Goal: Task Accomplishment & Management: Complete application form

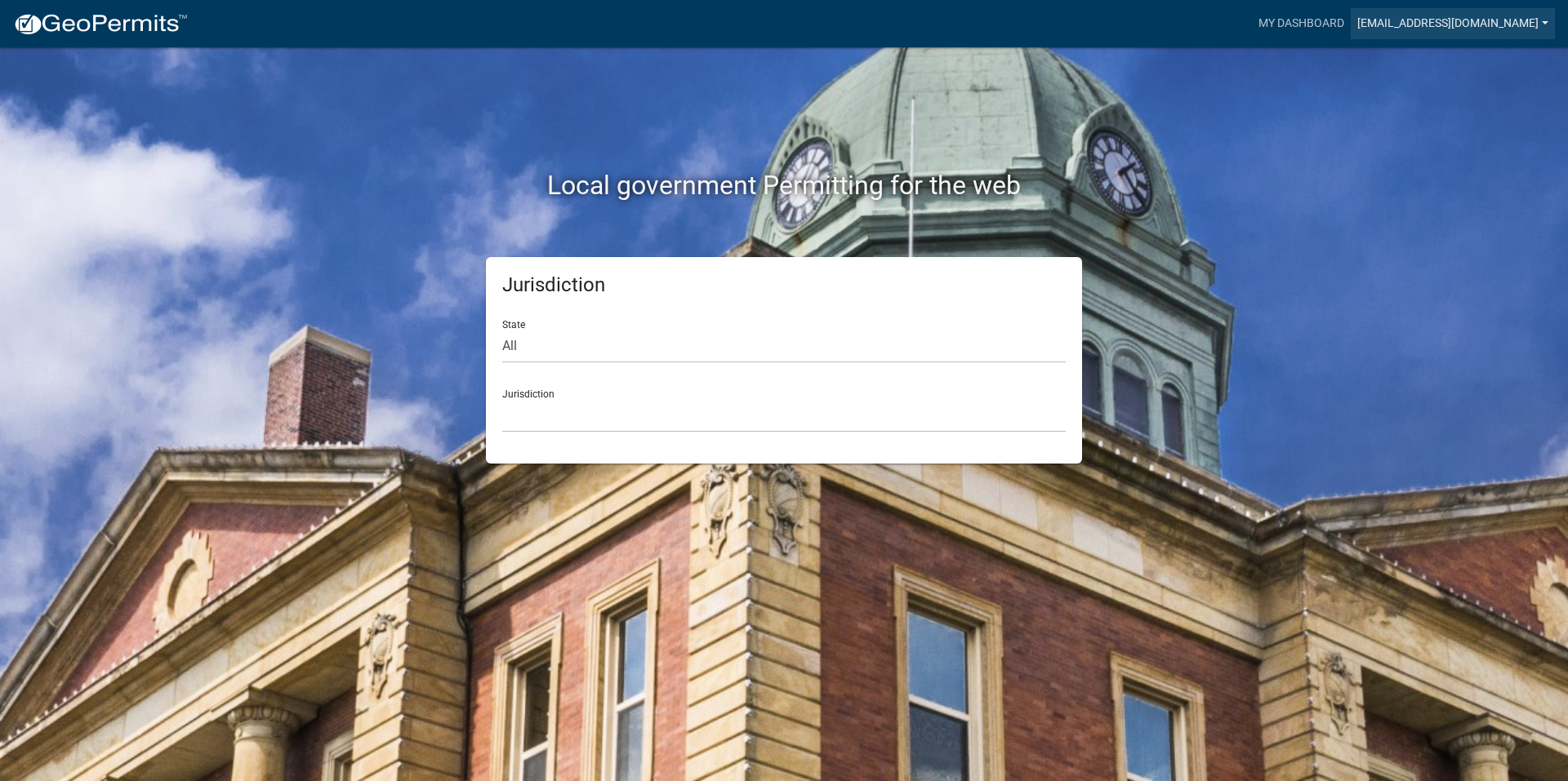
click at [1504, 22] on link "[EMAIL_ADDRESS][DOMAIN_NAME]" at bounding box center [1452, 23] width 204 height 31
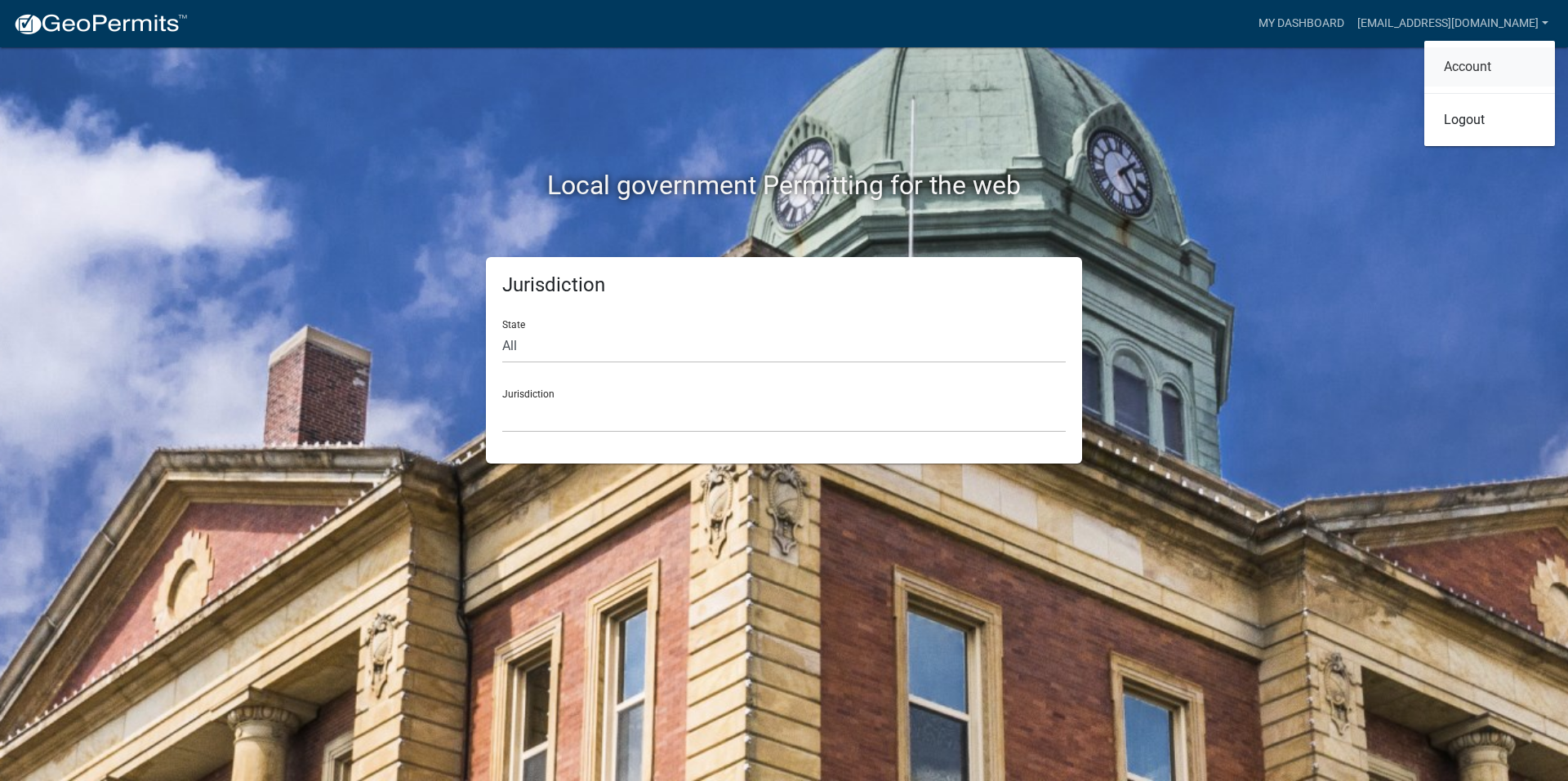
click at [1464, 71] on link "Account" at bounding box center [1489, 67] width 130 height 39
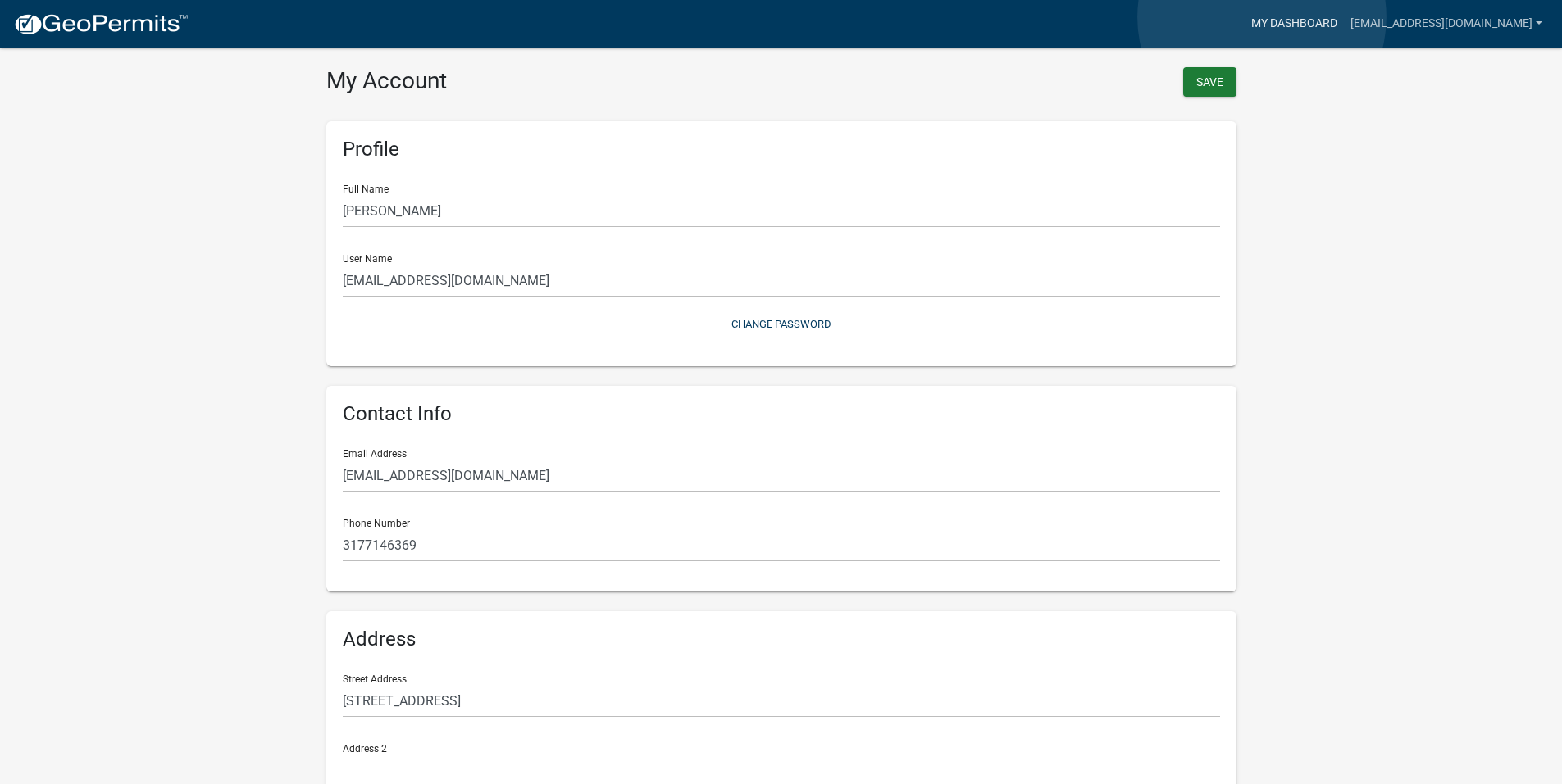
click at [1263, 17] on link "My Dashboard" at bounding box center [1294, 23] width 99 height 31
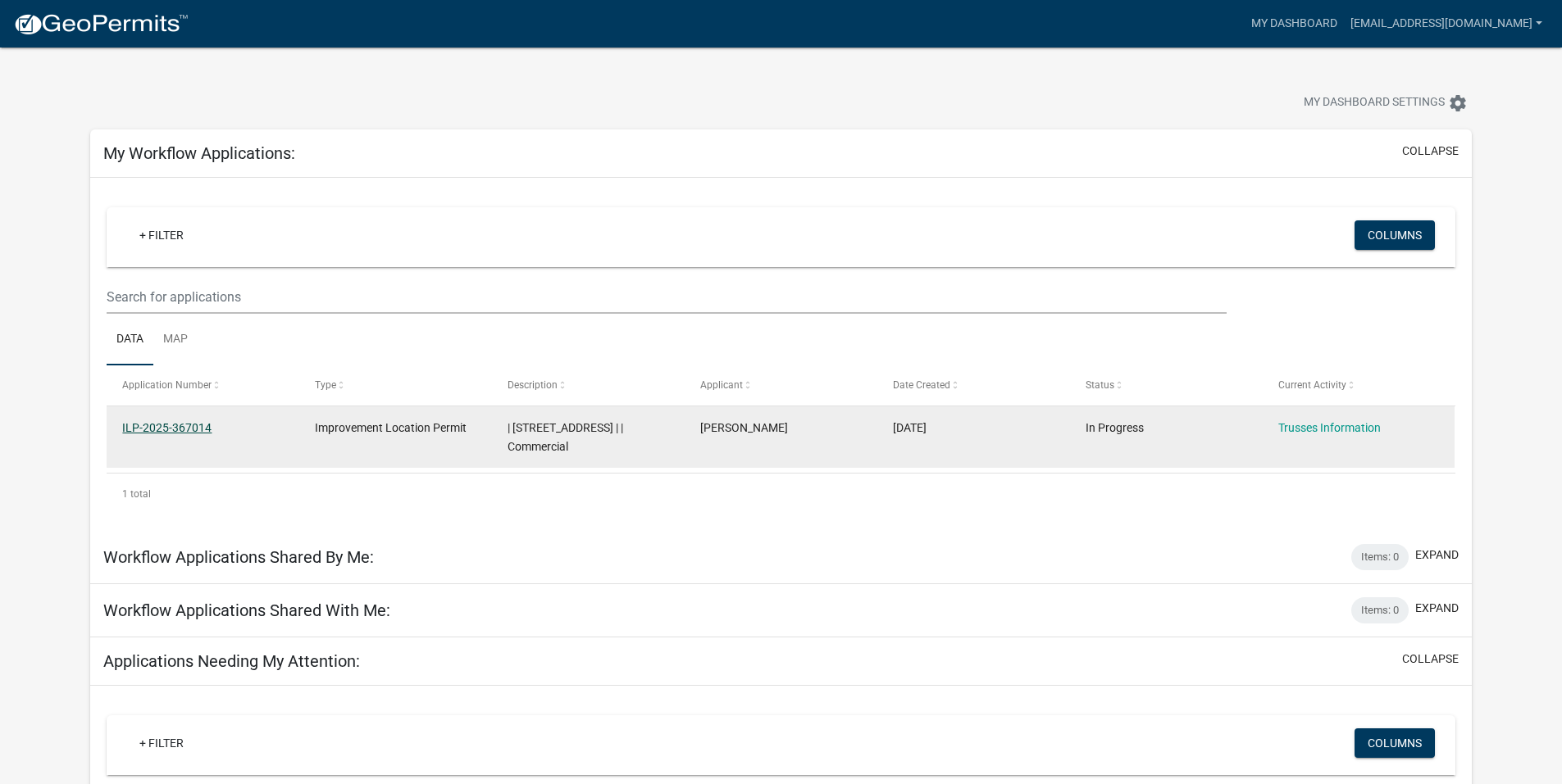
click at [182, 462] on datatable-body-cell "ILP-2025-367014" at bounding box center [203, 437] width 193 height 61
click at [191, 428] on link "ILP-2025-367014" at bounding box center [167, 427] width 90 height 13
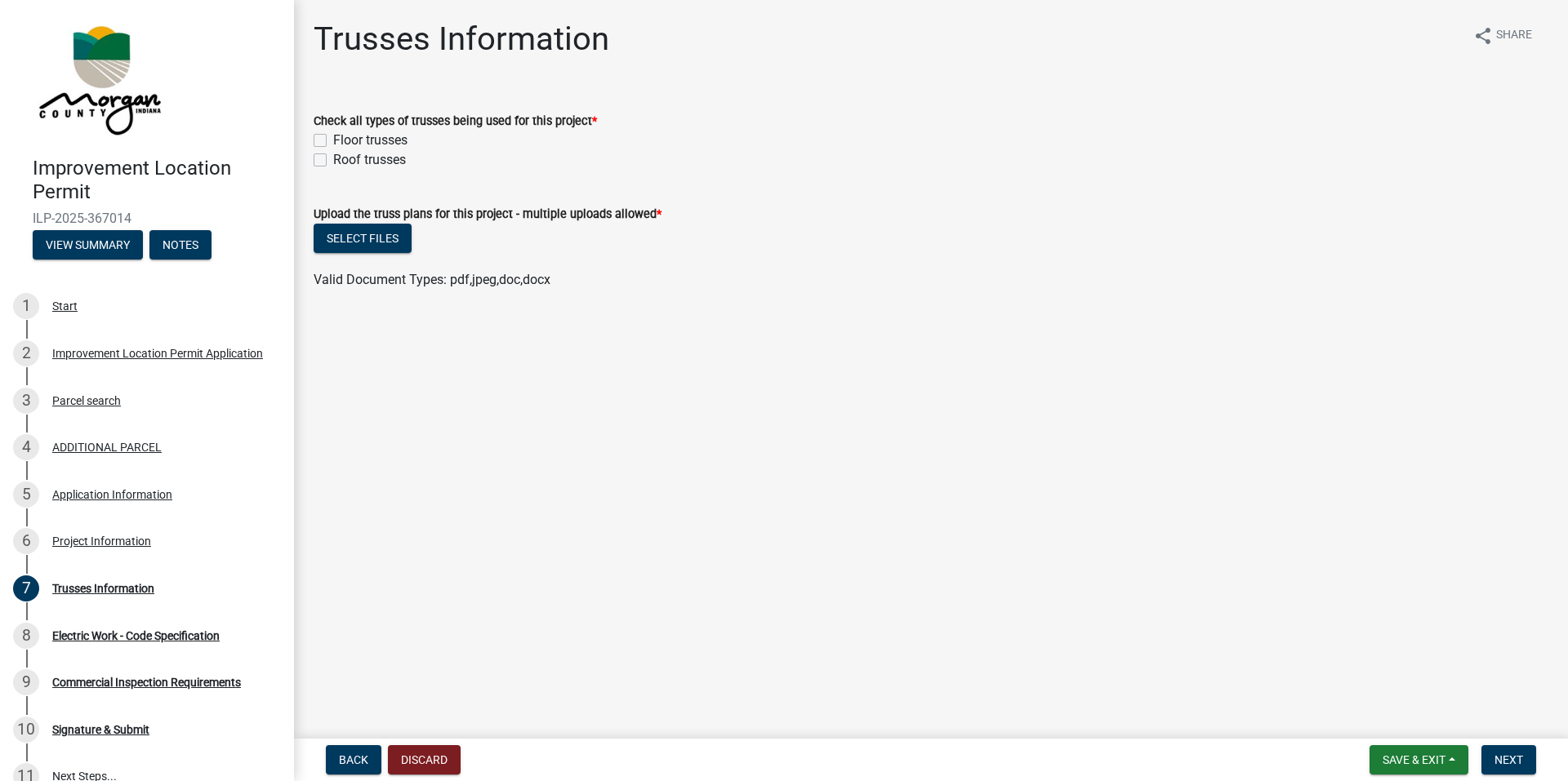
click at [333, 162] on label "Roof trusses" at bounding box center [369, 160] width 73 height 20
click at [333, 161] on input "Roof trusses" at bounding box center [338, 155] width 11 height 11
checkbox input "true"
checkbox input "false"
checkbox input "true"
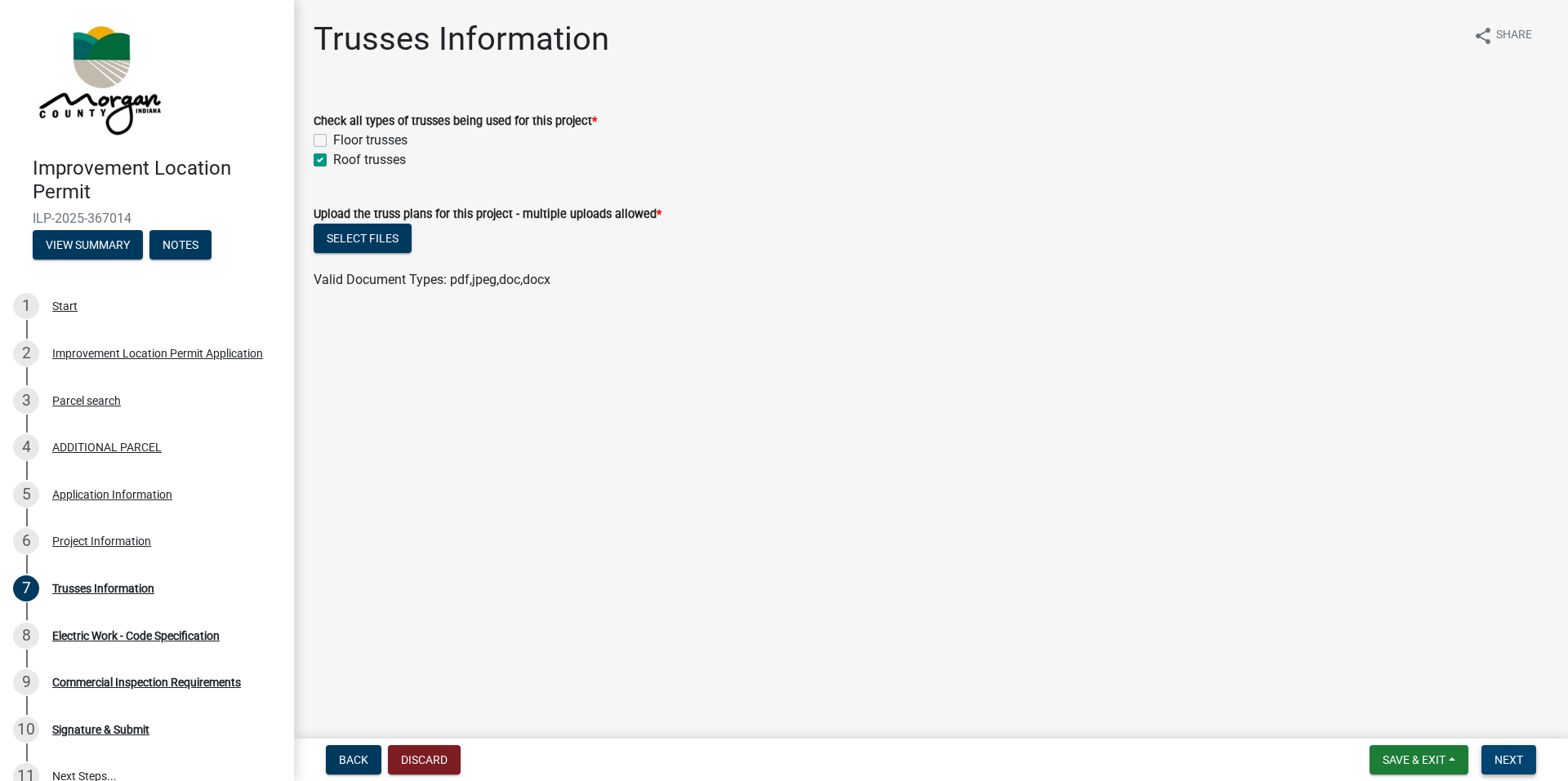
click at [1494, 760] on span "Next" at bounding box center [1508, 759] width 29 height 13
click at [370, 235] on button "Select files" at bounding box center [363, 238] width 98 height 30
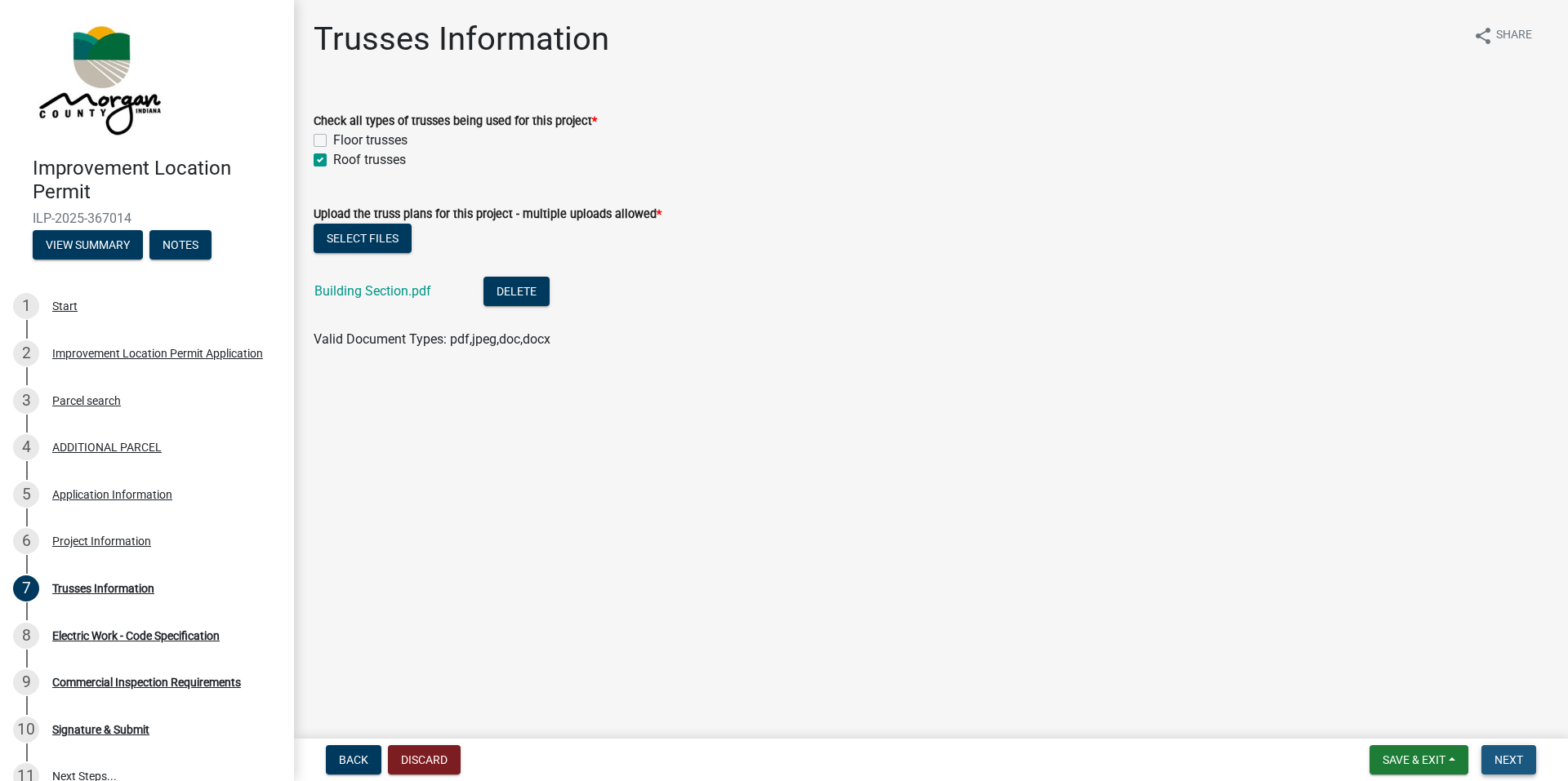
click at [1516, 749] on button "Next" at bounding box center [1508, 760] width 55 height 30
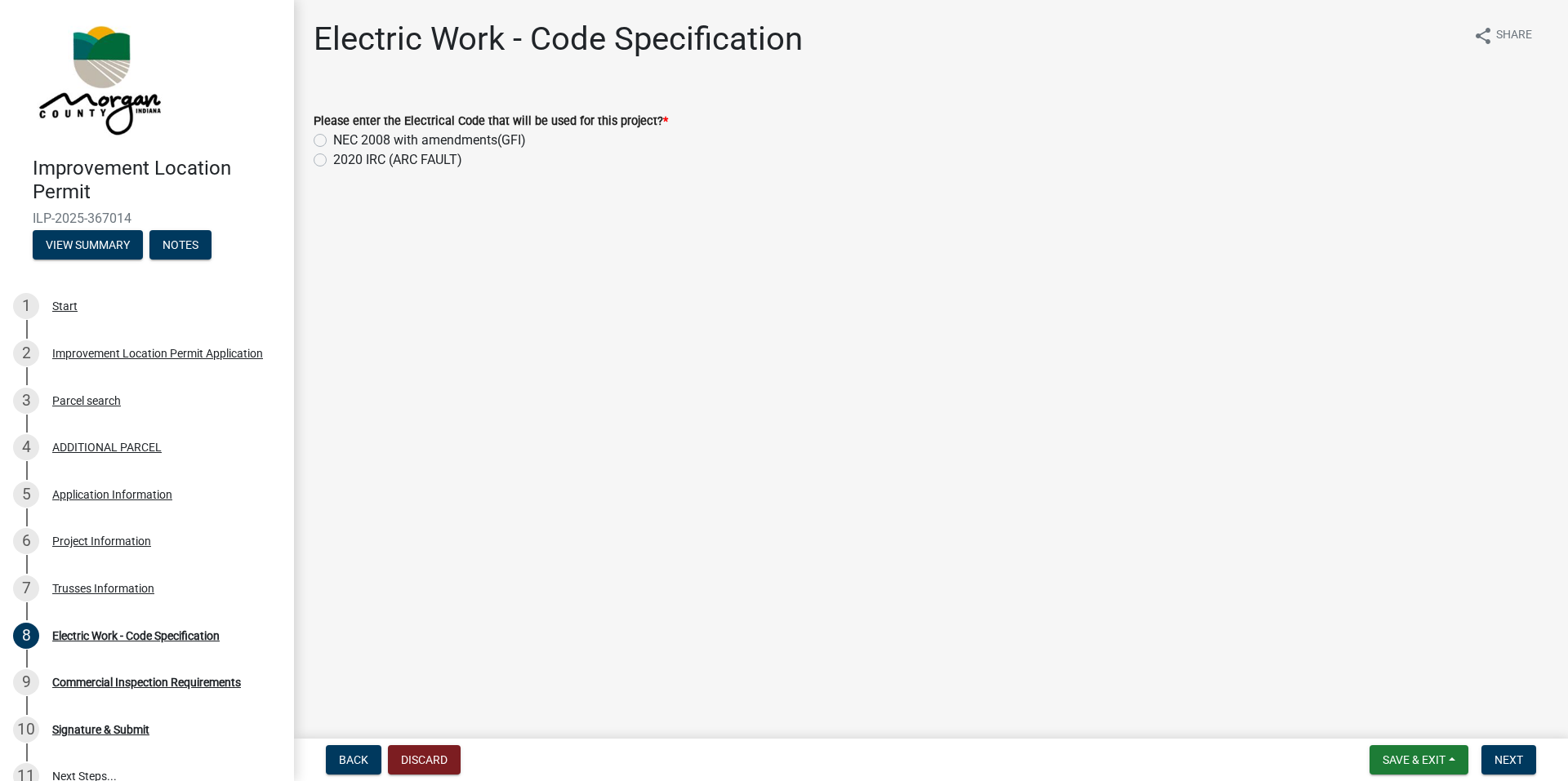
click at [327, 140] on div "NEC 2008 with amendments(GFI)" at bounding box center [931, 140] width 1234 height 20
click at [333, 140] on label "NEC 2008 with amendments(GFI)" at bounding box center [429, 140] width 193 height 20
click at [333, 140] on input "NEC 2008 with amendments(GFI)" at bounding box center [338, 135] width 11 height 11
radio input "true"
click at [1524, 760] on button "Next" at bounding box center [1508, 760] width 55 height 30
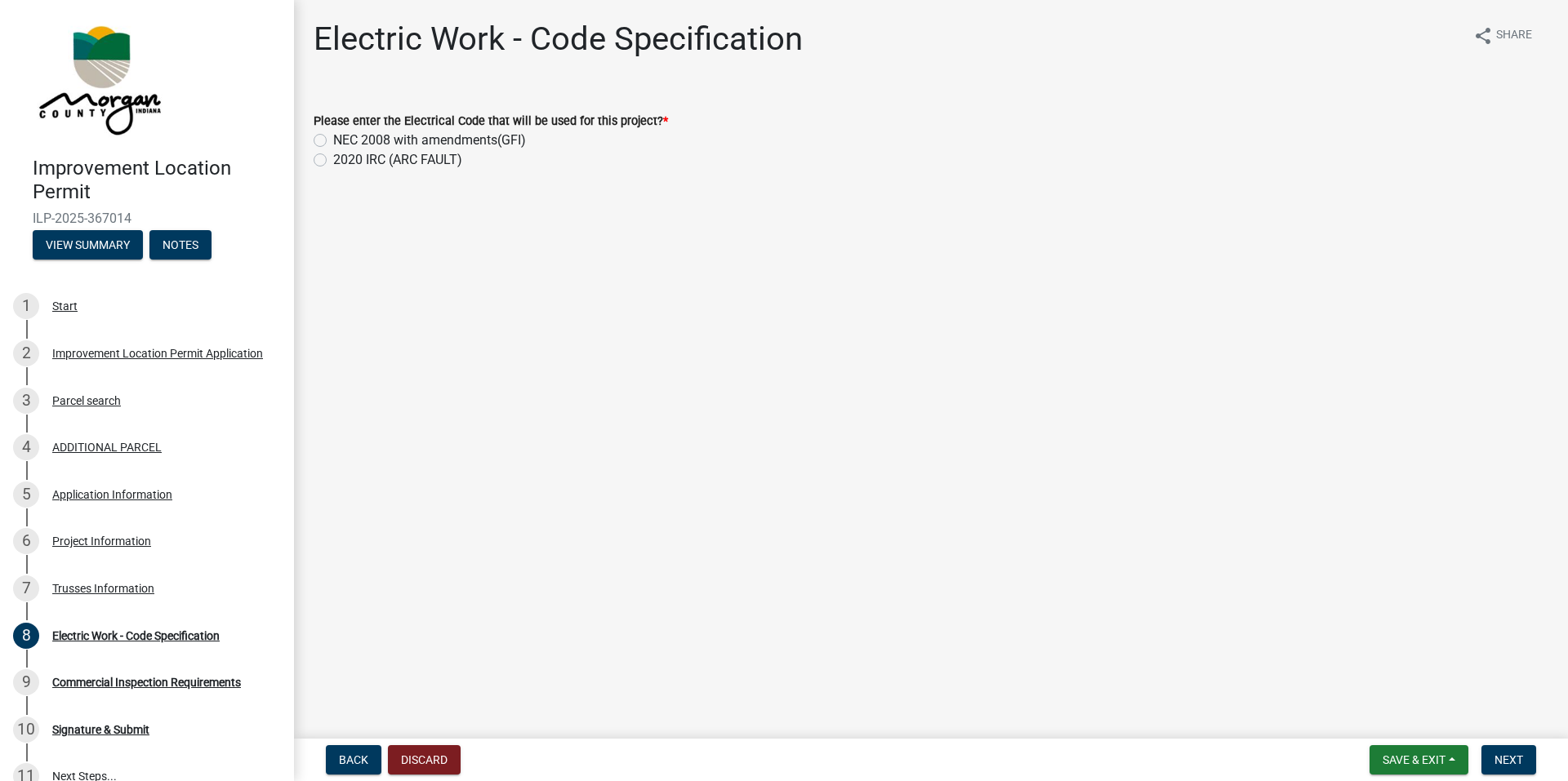
click at [333, 140] on label "NEC 2008 with amendments(GFI)" at bounding box center [429, 140] width 193 height 20
click at [333, 140] on input "NEC 2008 with amendments(GFI)" at bounding box center [338, 135] width 11 height 11
radio input "true"
click at [1513, 751] on button "Next" at bounding box center [1508, 760] width 55 height 30
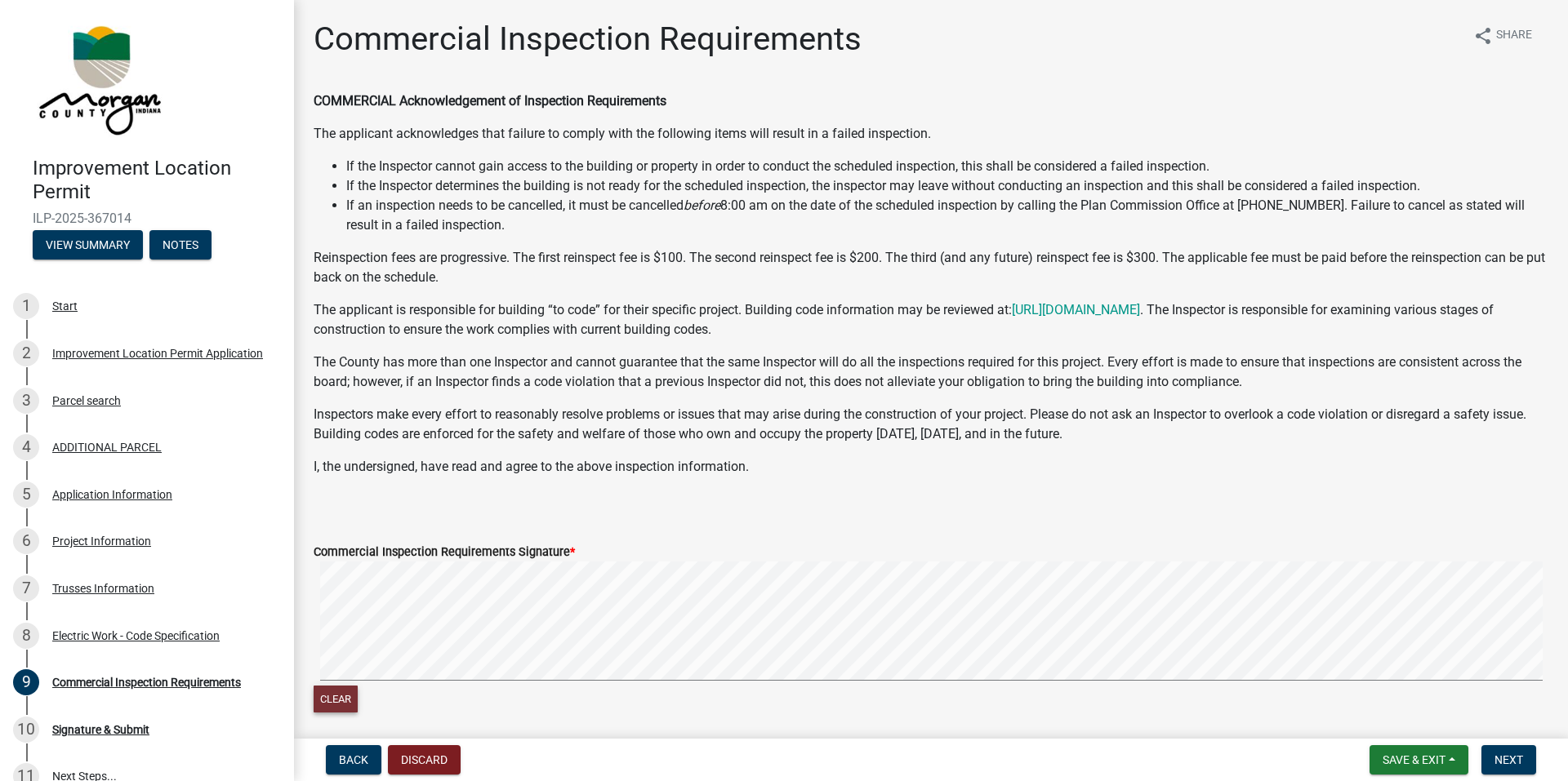
click at [346, 696] on button "Clear" at bounding box center [336, 699] width 44 height 27
click at [351, 693] on button "Clear" at bounding box center [336, 699] width 44 height 27
click at [347, 704] on button "Clear" at bounding box center [336, 699] width 44 height 27
click at [1516, 761] on span "Next" at bounding box center [1508, 759] width 29 height 13
click at [1517, 761] on span "Next" at bounding box center [1508, 759] width 29 height 13
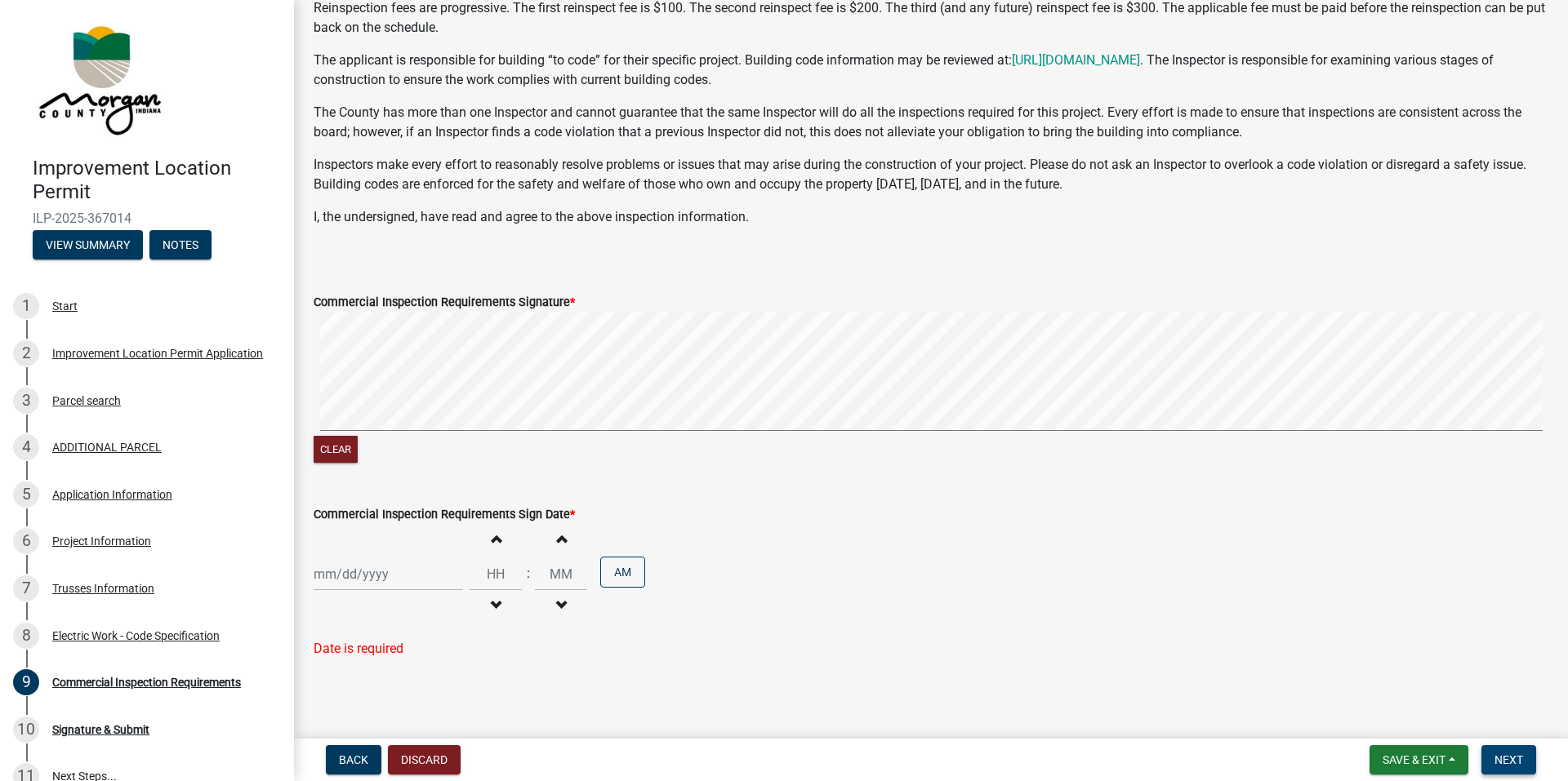
scroll to position [253, 0]
select select "9"
select select "2025"
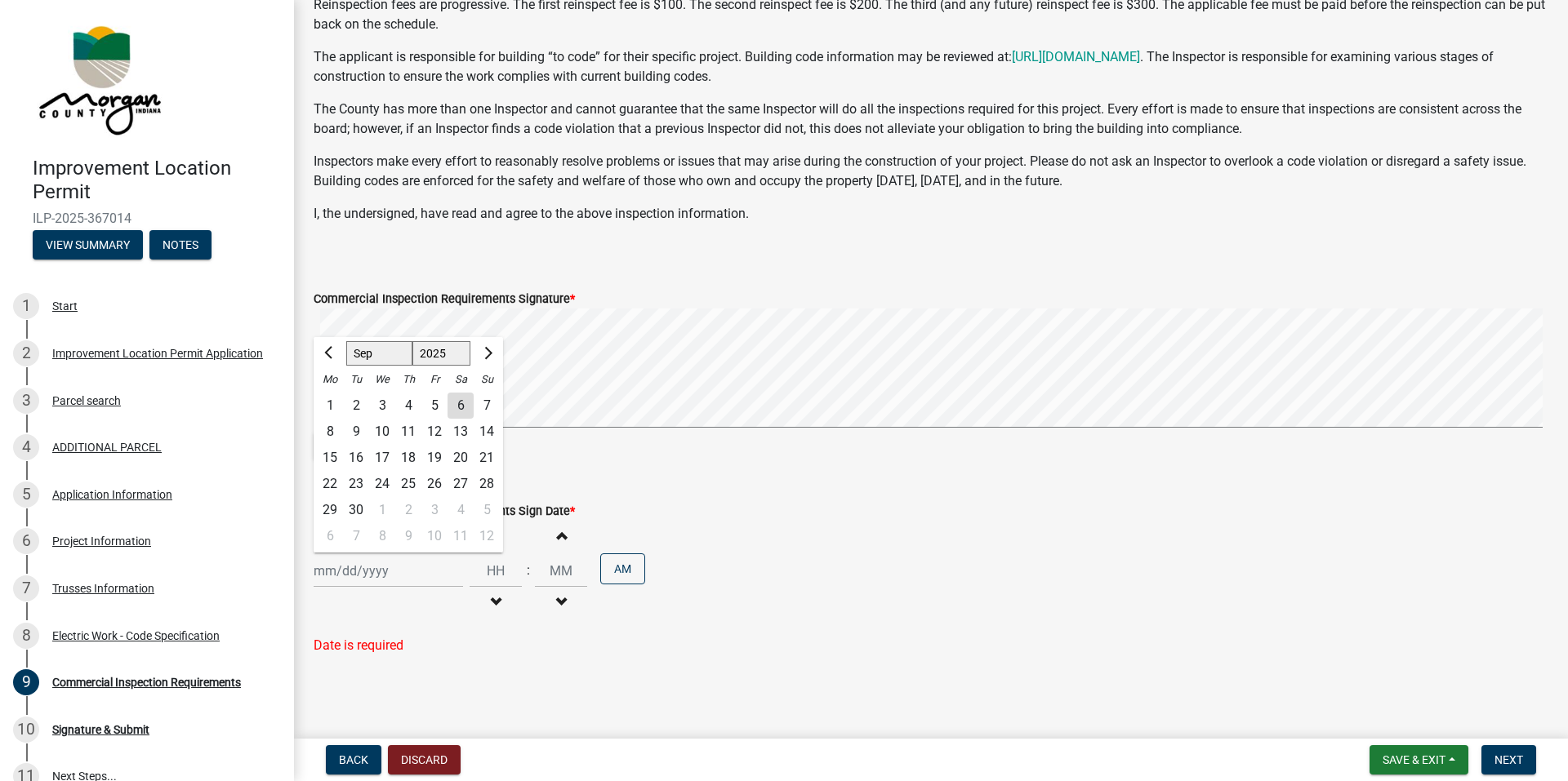
click at [372, 574] on input "Commercial Inspection Requirements Sign Date *" at bounding box center [389, 571] width 149 height 34
click at [459, 410] on div "6" at bounding box center [460, 405] width 26 height 26
type input "[DATE]"
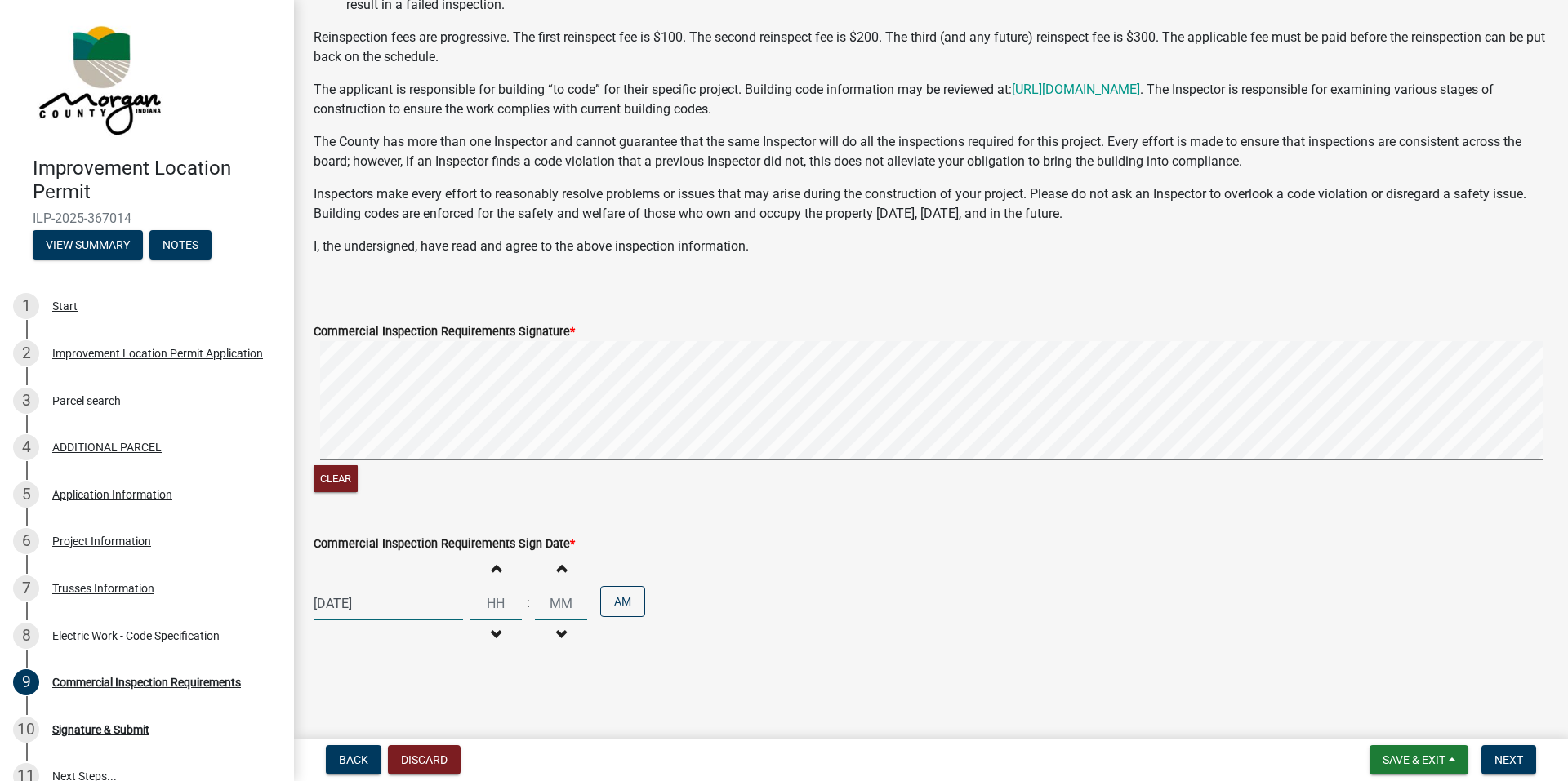
click at [488, 606] on input "Hours" at bounding box center [495, 604] width 53 height 34
click at [492, 631] on span "button" at bounding box center [496, 634] width 8 height 13
type input "11"
type input "00"
click at [485, 608] on input "11" at bounding box center [495, 604] width 53 height 34
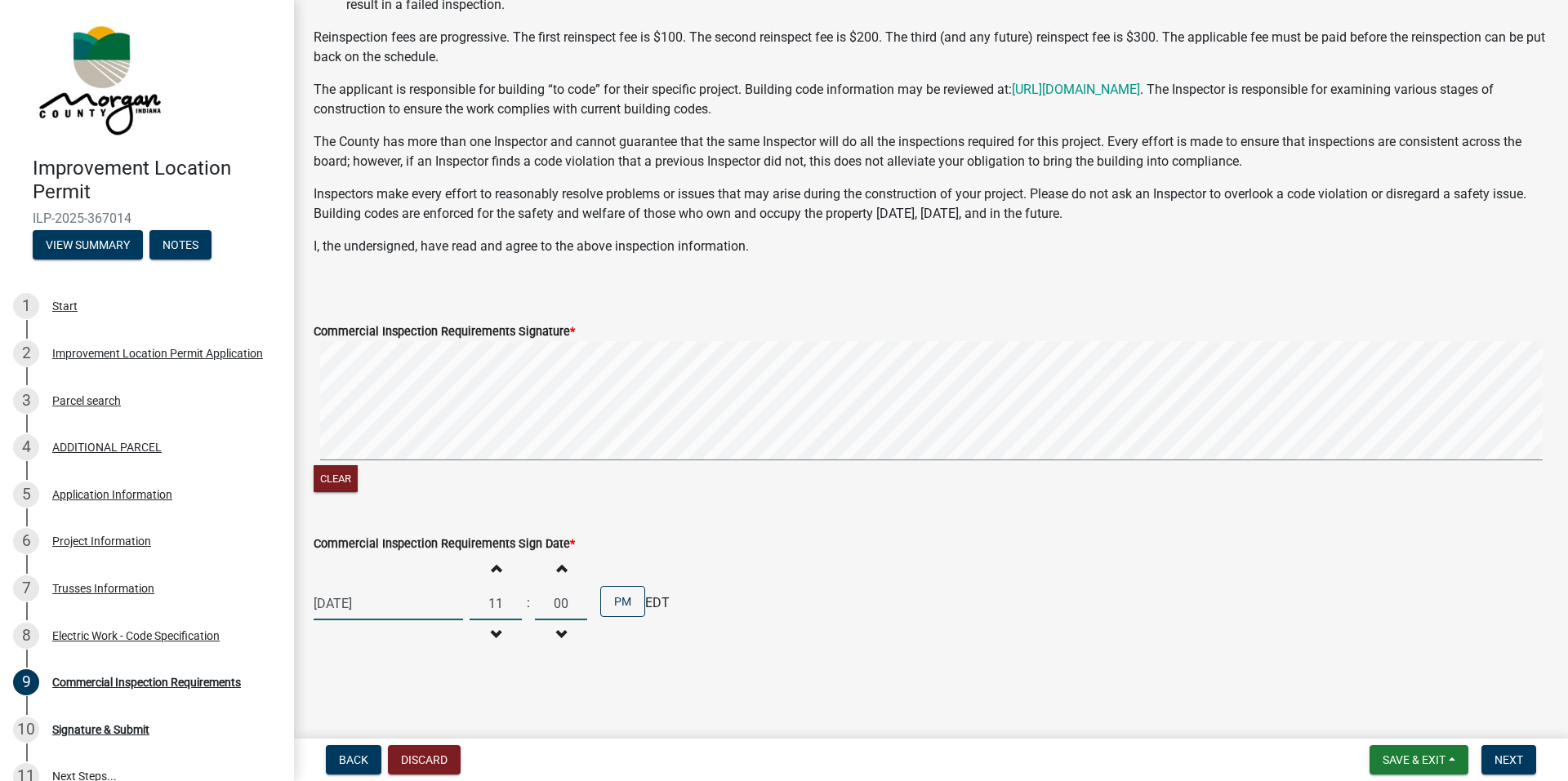
click at [492, 628] on span "button" at bounding box center [496, 634] width 8 height 13
click at [492, 570] on span "button" at bounding box center [496, 566] width 8 height 13
click at [494, 629] on button "Decrement hours" at bounding box center [495, 635] width 35 height 30
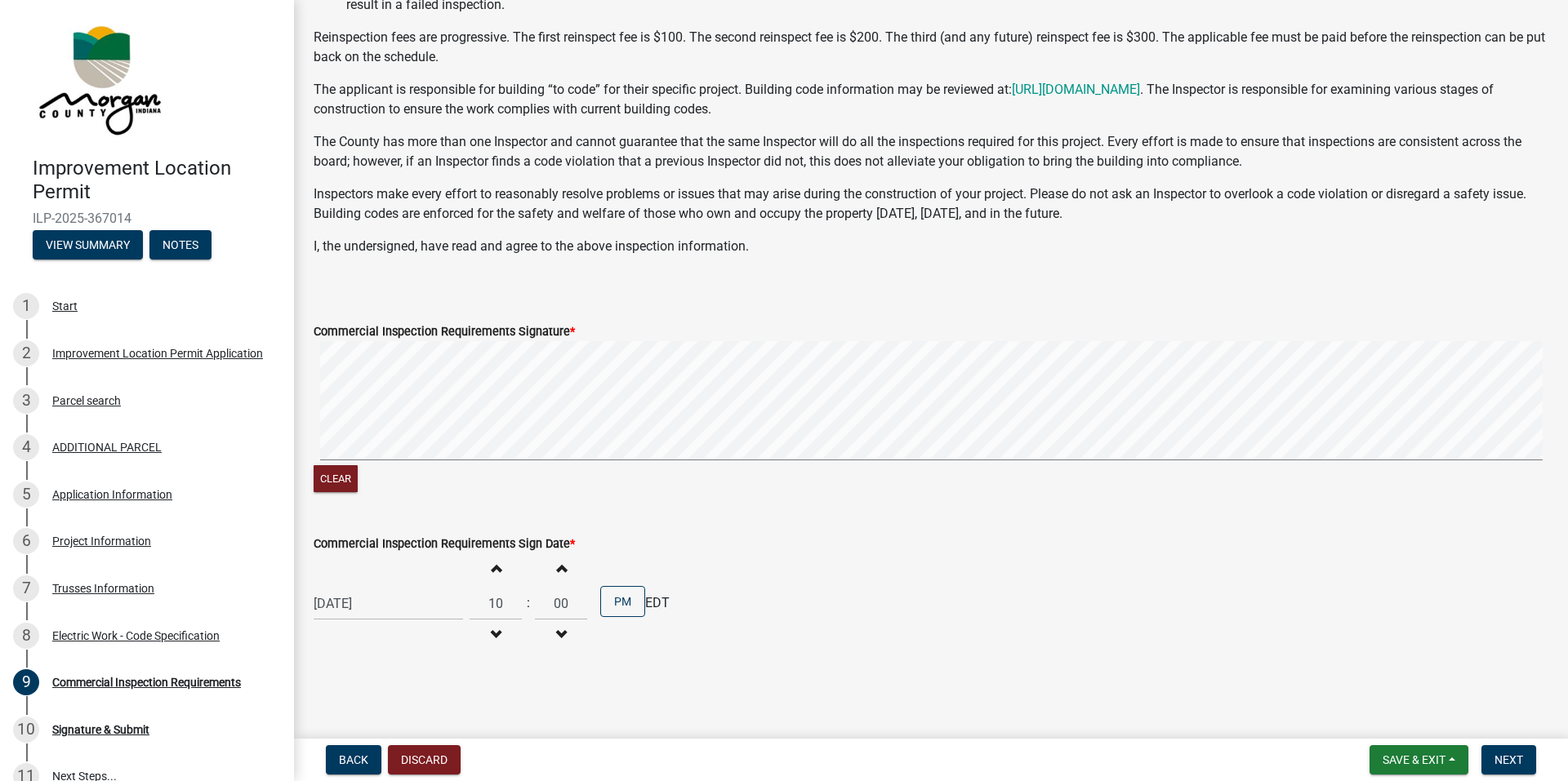
click at [497, 574] on button "Increment hours" at bounding box center [495, 568] width 35 height 30
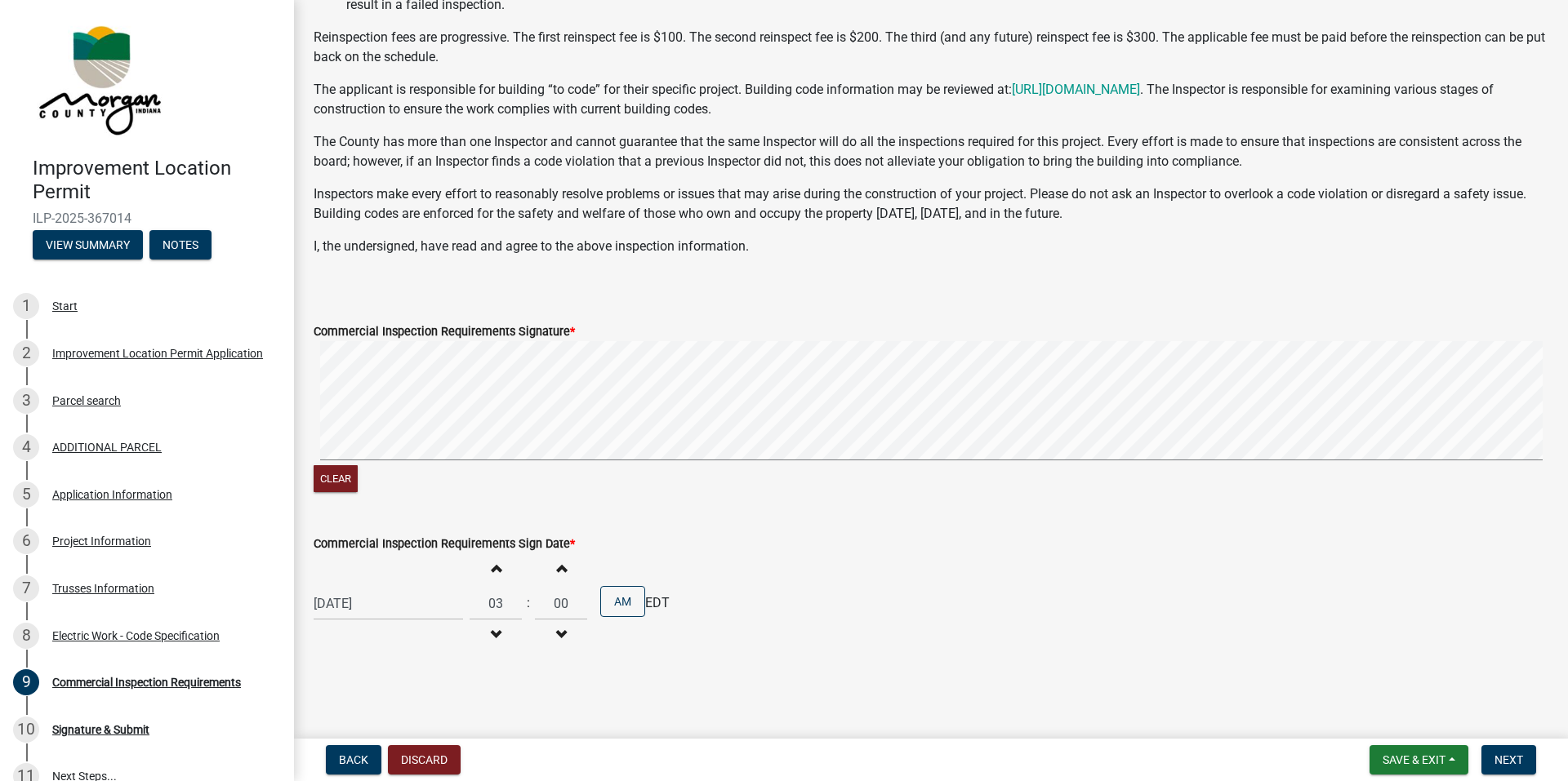
click at [497, 574] on button "Increment hours" at bounding box center [495, 568] width 35 height 30
click at [492, 634] on span "button" at bounding box center [496, 634] width 8 height 13
click at [496, 571] on button "Increment hours" at bounding box center [495, 568] width 35 height 30
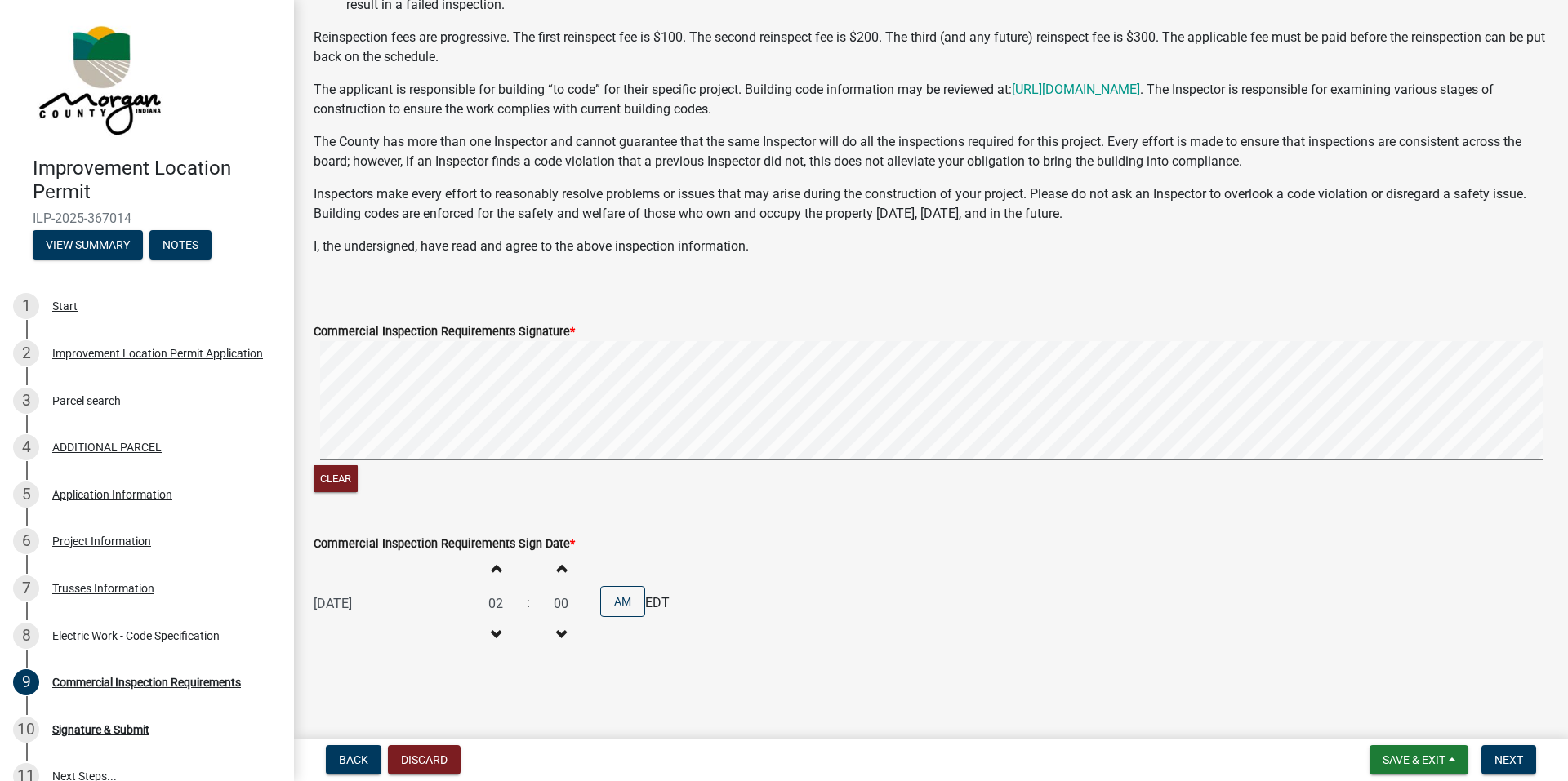
click at [496, 571] on button "Increment hours" at bounding box center [495, 568] width 35 height 30
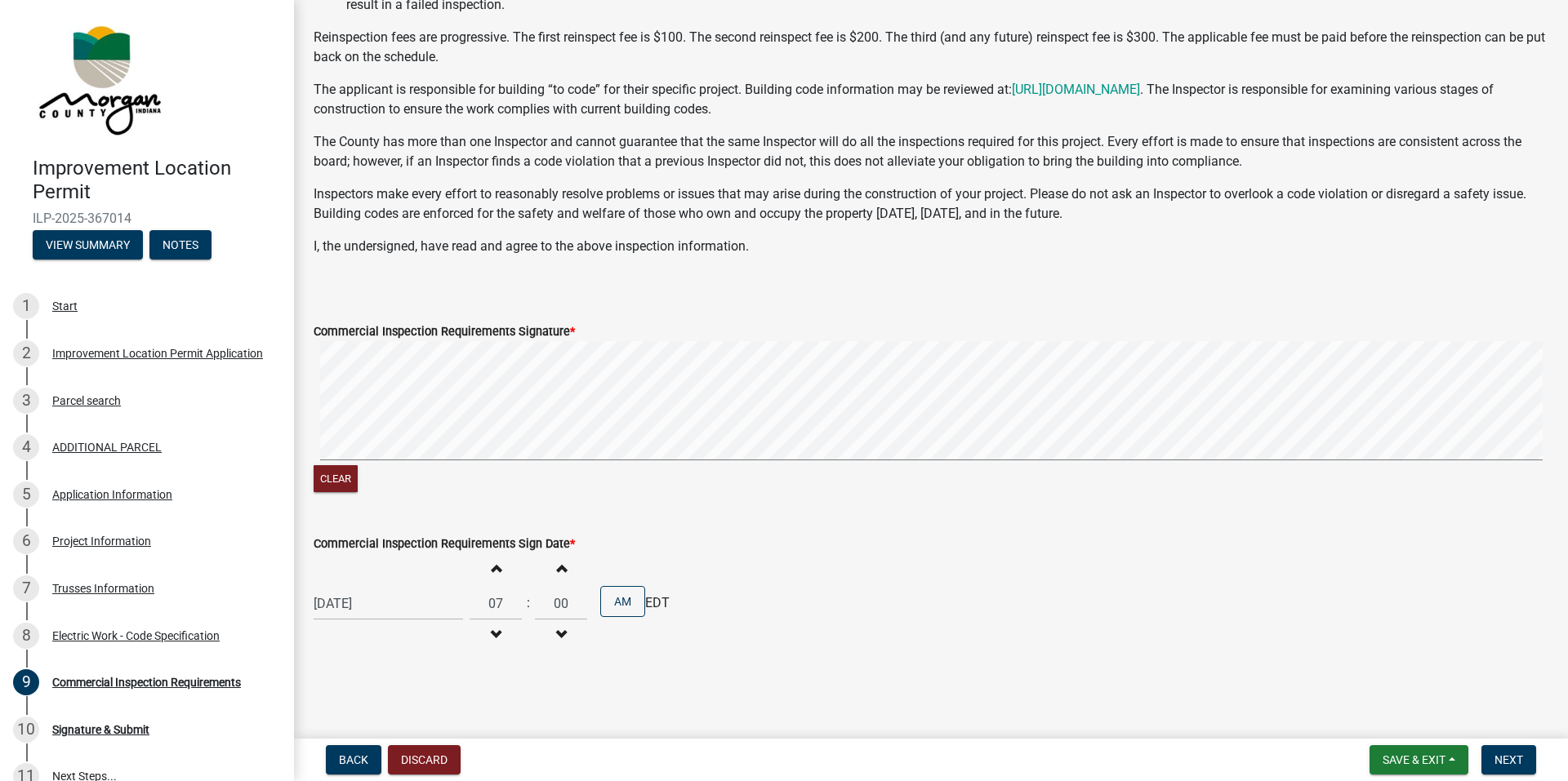
click at [496, 571] on button "Increment hours" at bounding box center [495, 568] width 35 height 30
type input "08"
click at [1518, 762] on span "Next" at bounding box center [1508, 759] width 29 height 13
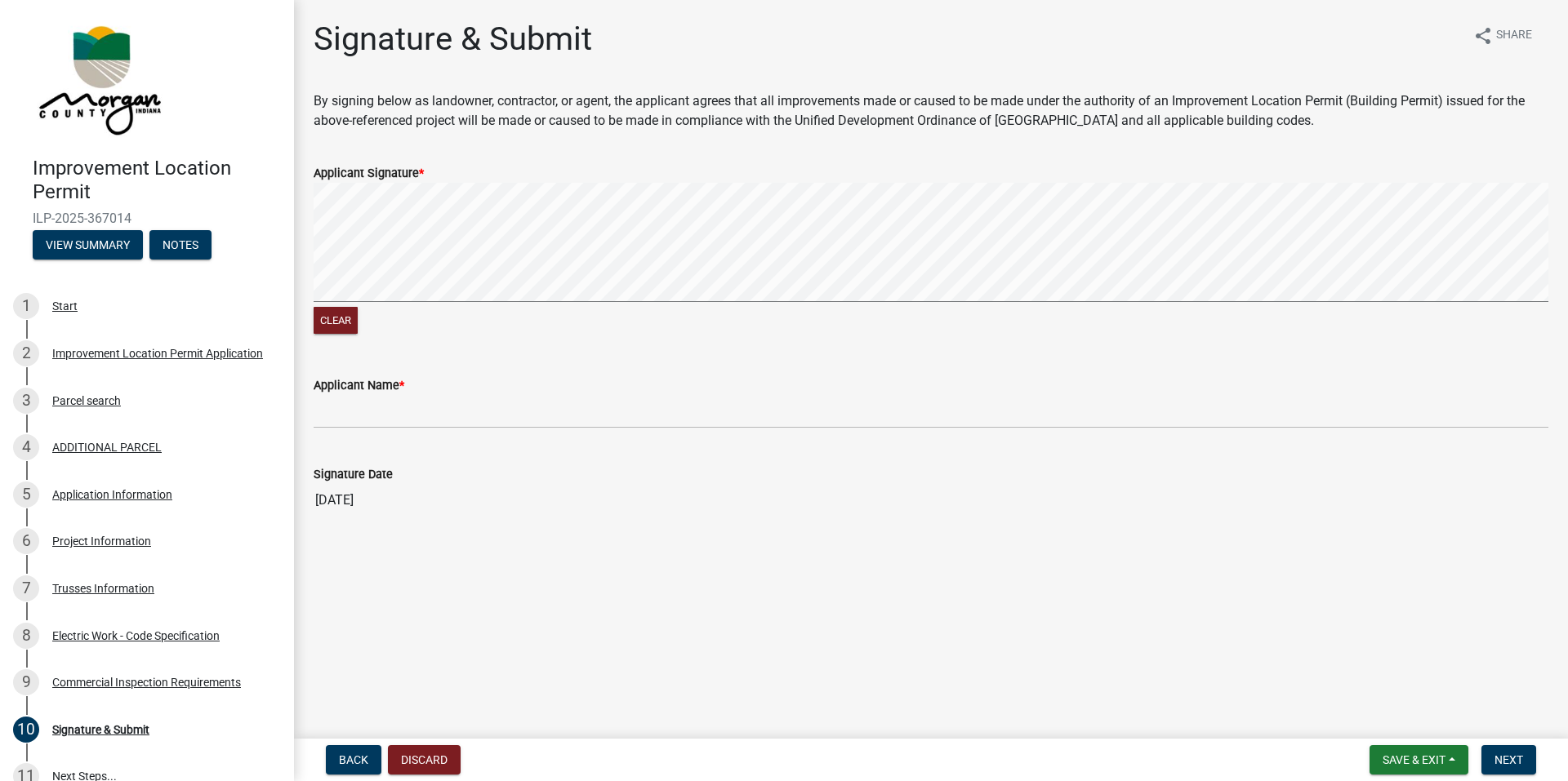
drag, startPoint x: 435, startPoint y: 377, endPoint x: 415, endPoint y: 367, distance: 22.4
click at [415, 367] on div "Applicant Name *" at bounding box center [931, 390] width 1234 height 76
drag, startPoint x: 415, startPoint y: 367, endPoint x: 415, endPoint y: 391, distance: 24.0
click at [414, 397] on div "Applicant Name *" at bounding box center [931, 390] width 1234 height 76
click at [399, 390] on label "Applicant Name *" at bounding box center [359, 387] width 90 height 12
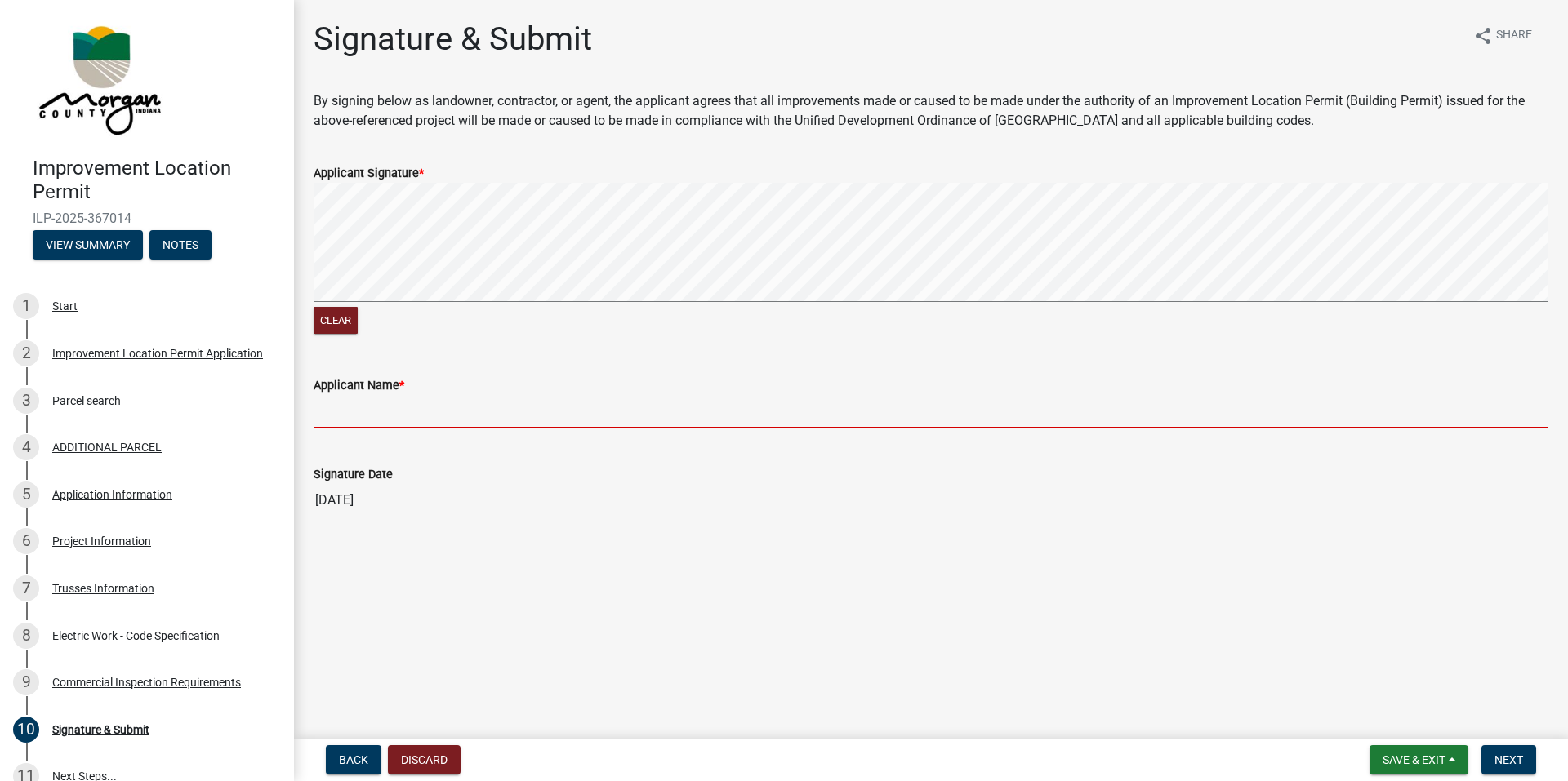
click at [399, 395] on input "Applicant Name *" at bounding box center [931, 412] width 1234 height 34
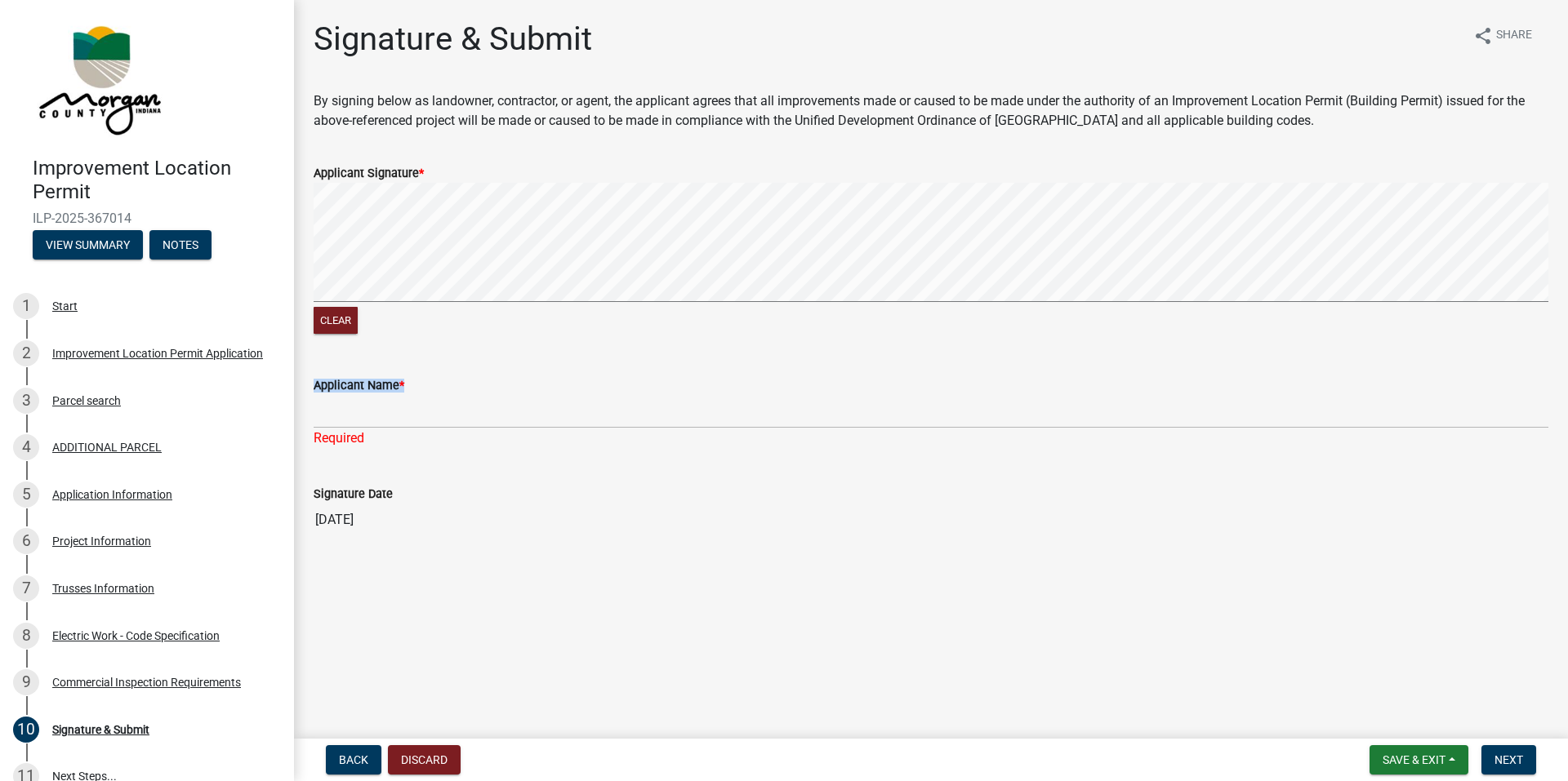
drag, startPoint x: 415, startPoint y: 391, endPoint x: 407, endPoint y: 412, distance: 22.5
click at [405, 420] on form "Applicant Name *" at bounding box center [931, 401] width 1234 height 53
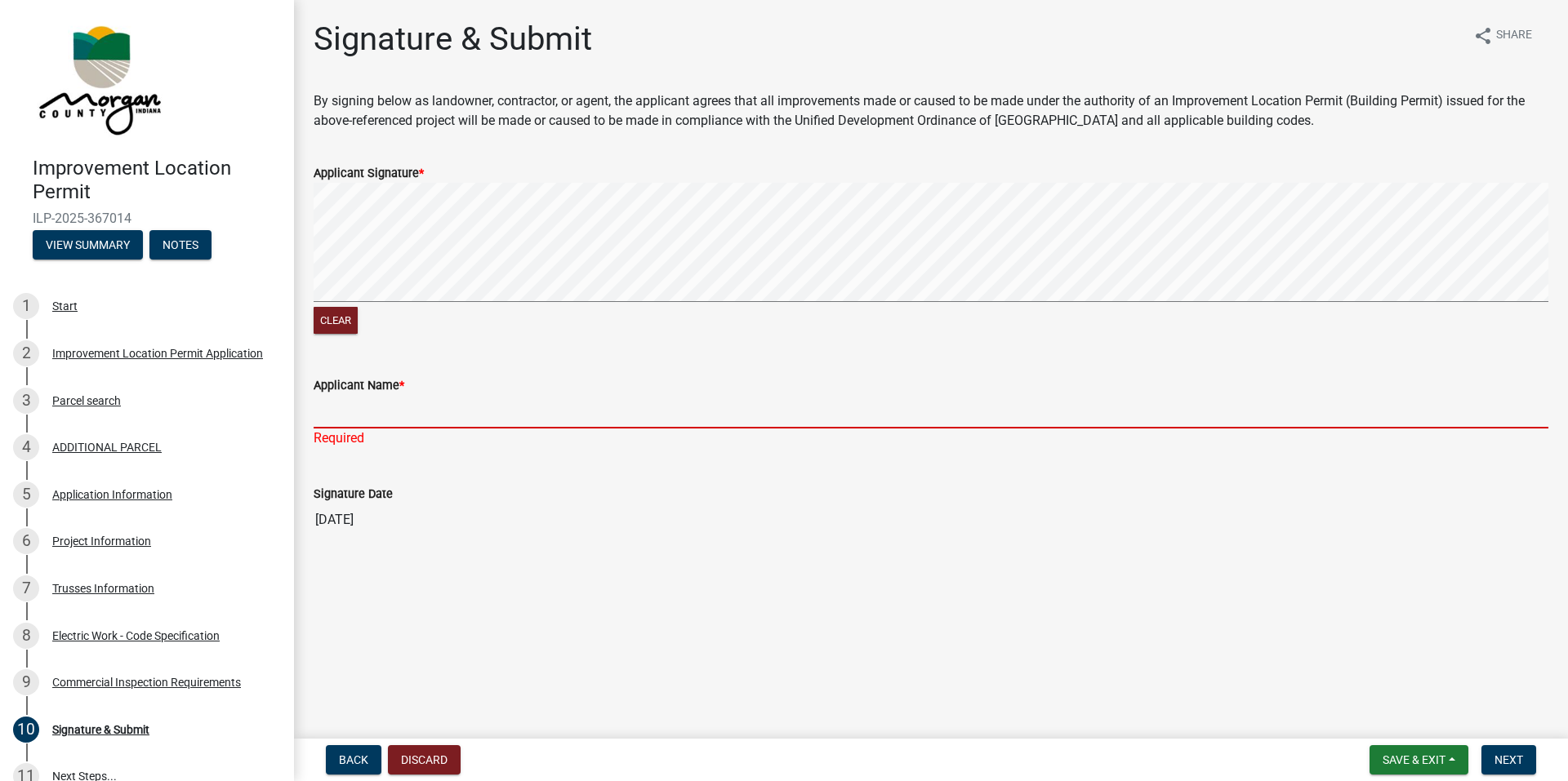
click at [335, 415] on input "Applicant Name *" at bounding box center [931, 412] width 1234 height 34
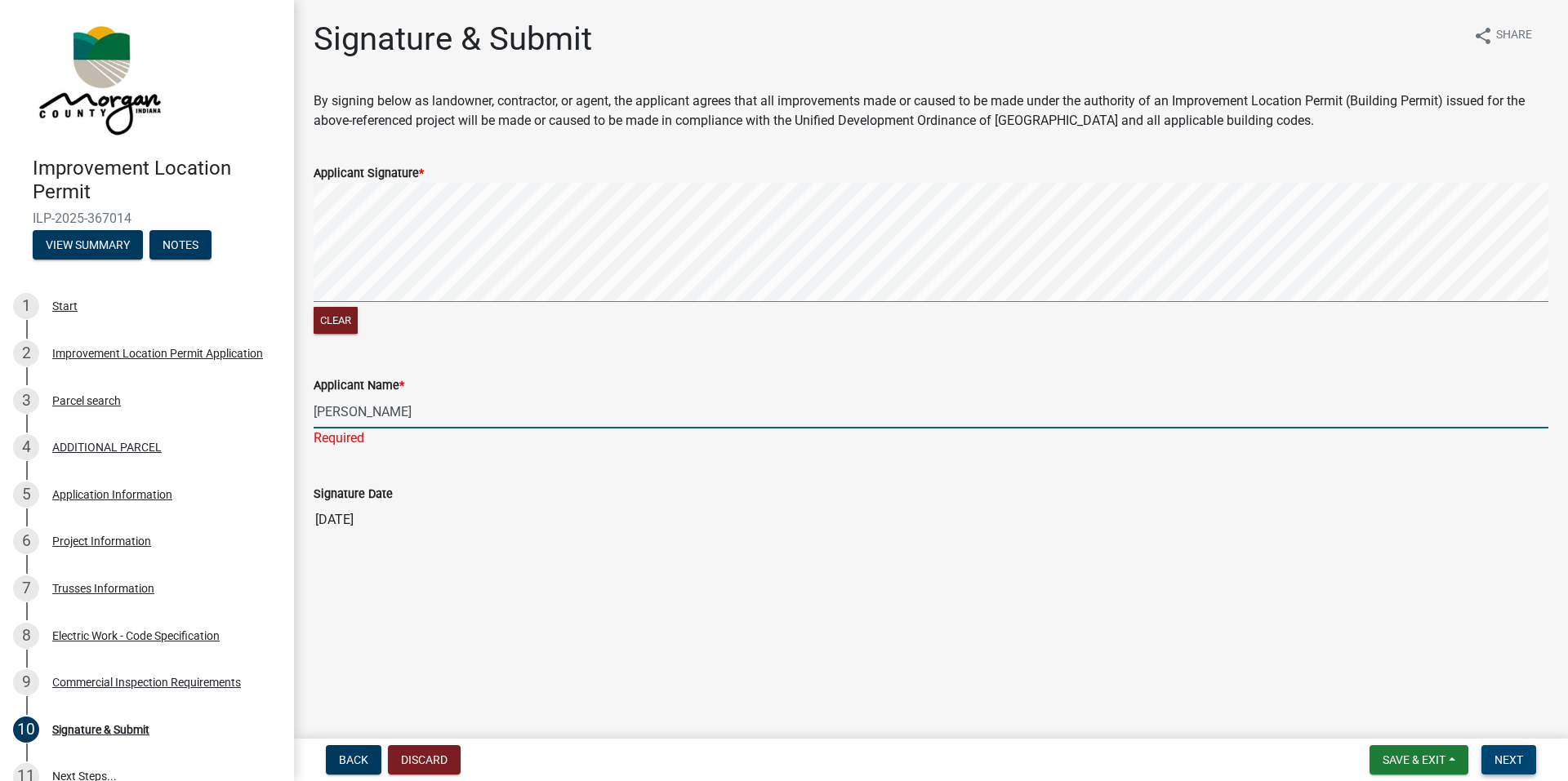
type input "[PERSON_NAME]"
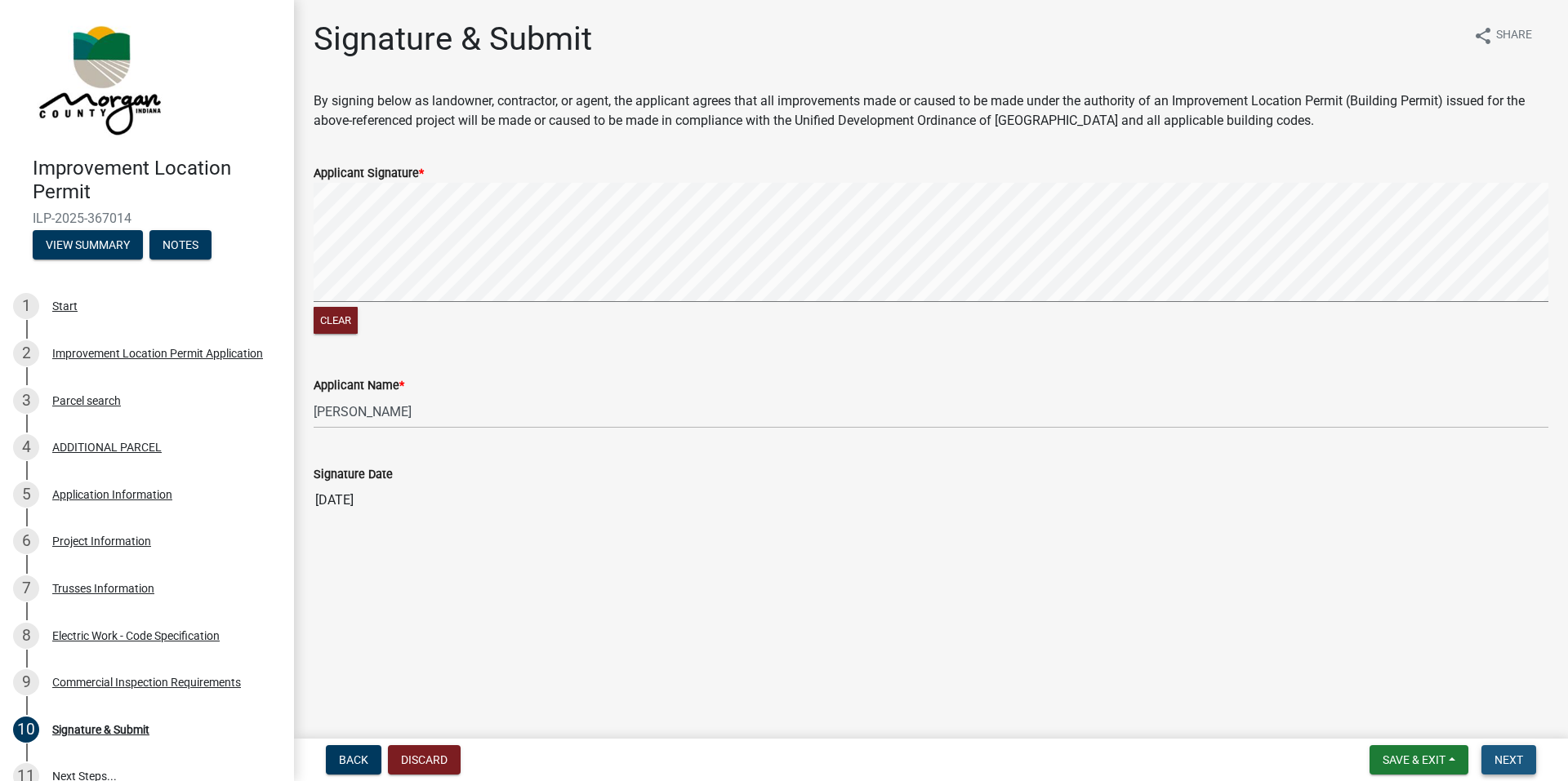
click at [1521, 767] on span "Next" at bounding box center [1508, 759] width 29 height 13
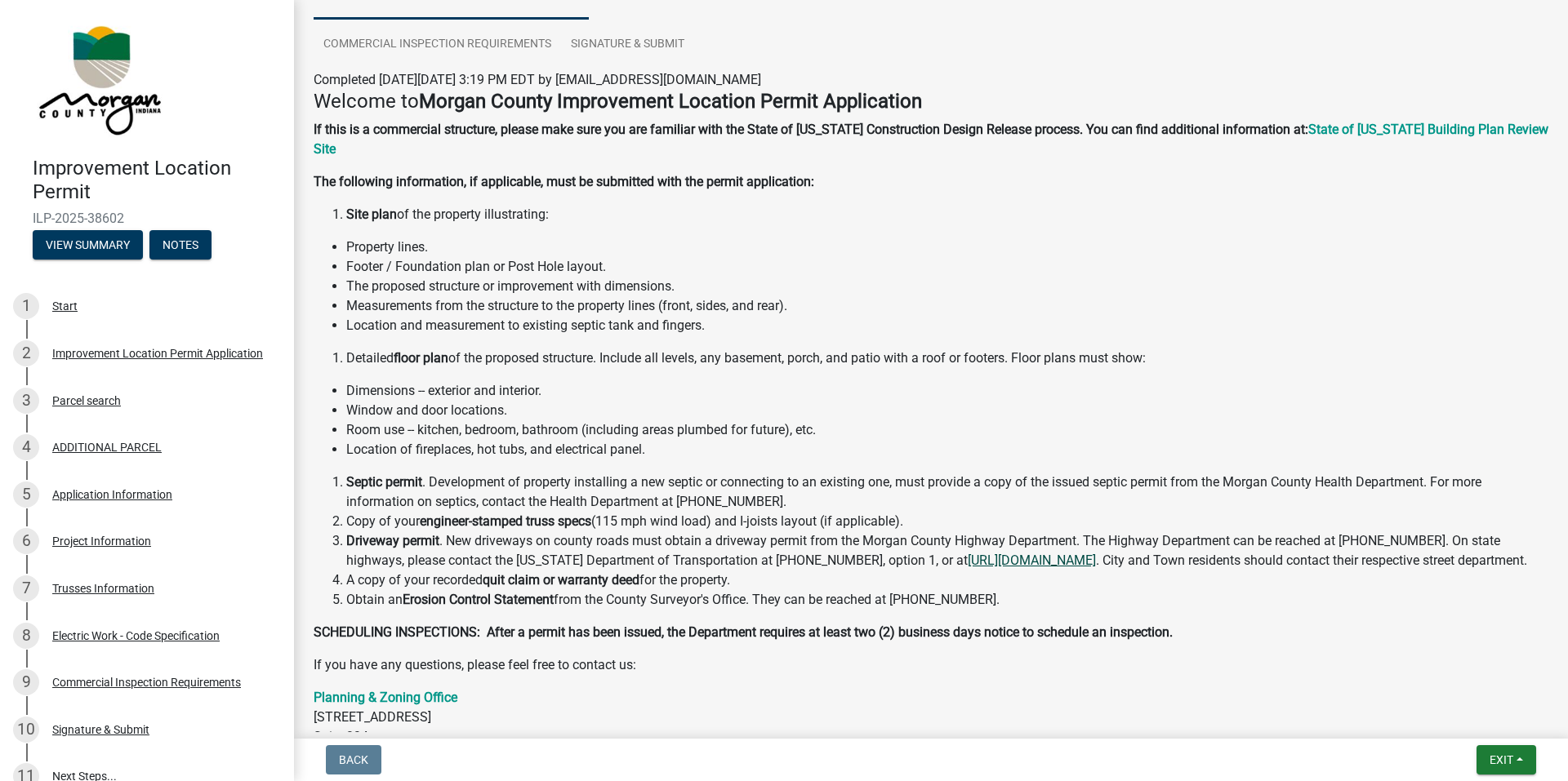
scroll to position [157, 0]
click at [94, 240] on button "View Summary" at bounding box center [87, 245] width 110 height 30
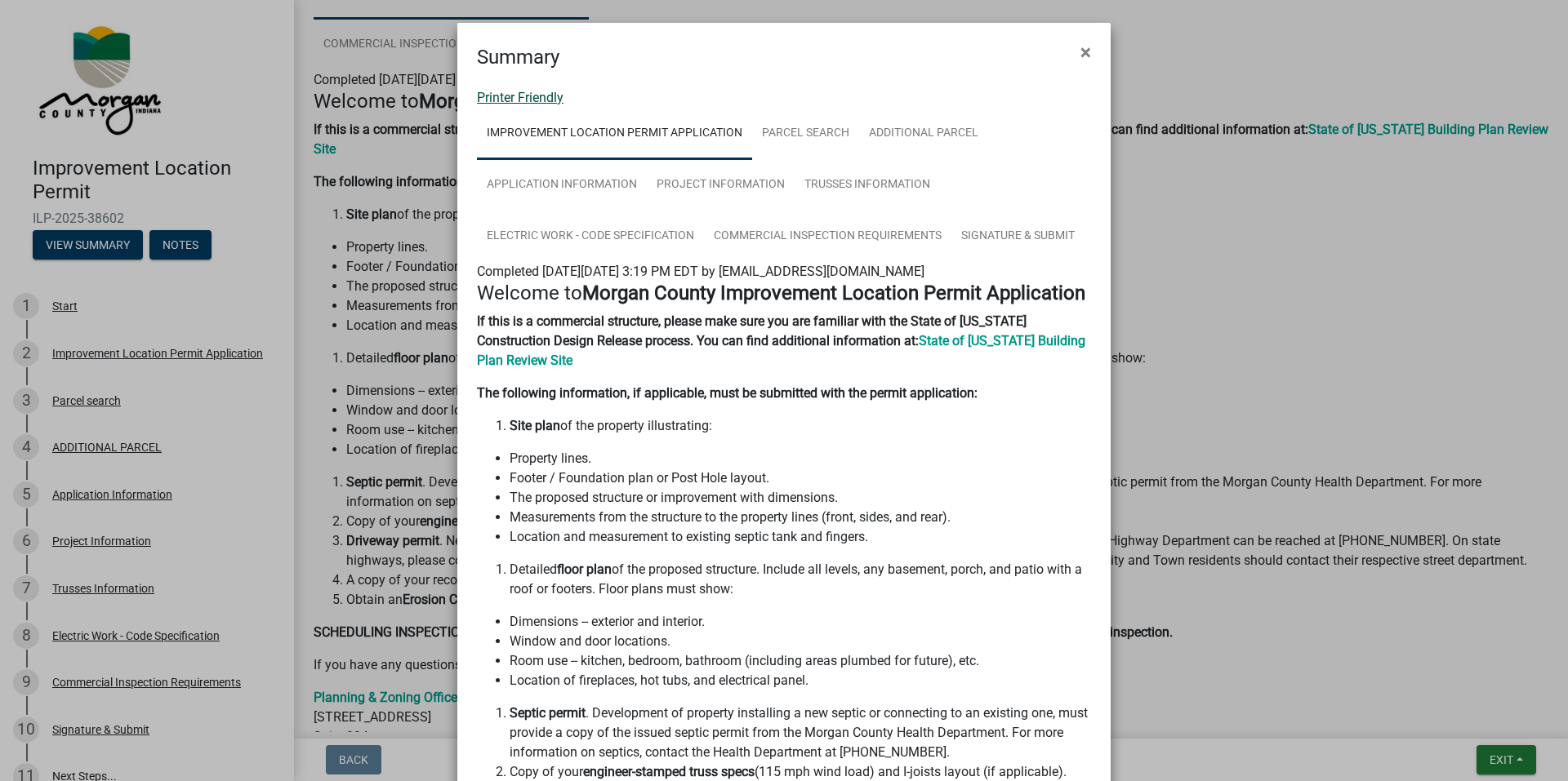
click at [497, 98] on link "Printer Friendly" at bounding box center [520, 97] width 86 height 16
click at [1080, 49] on span "×" at bounding box center [1085, 52] width 11 height 23
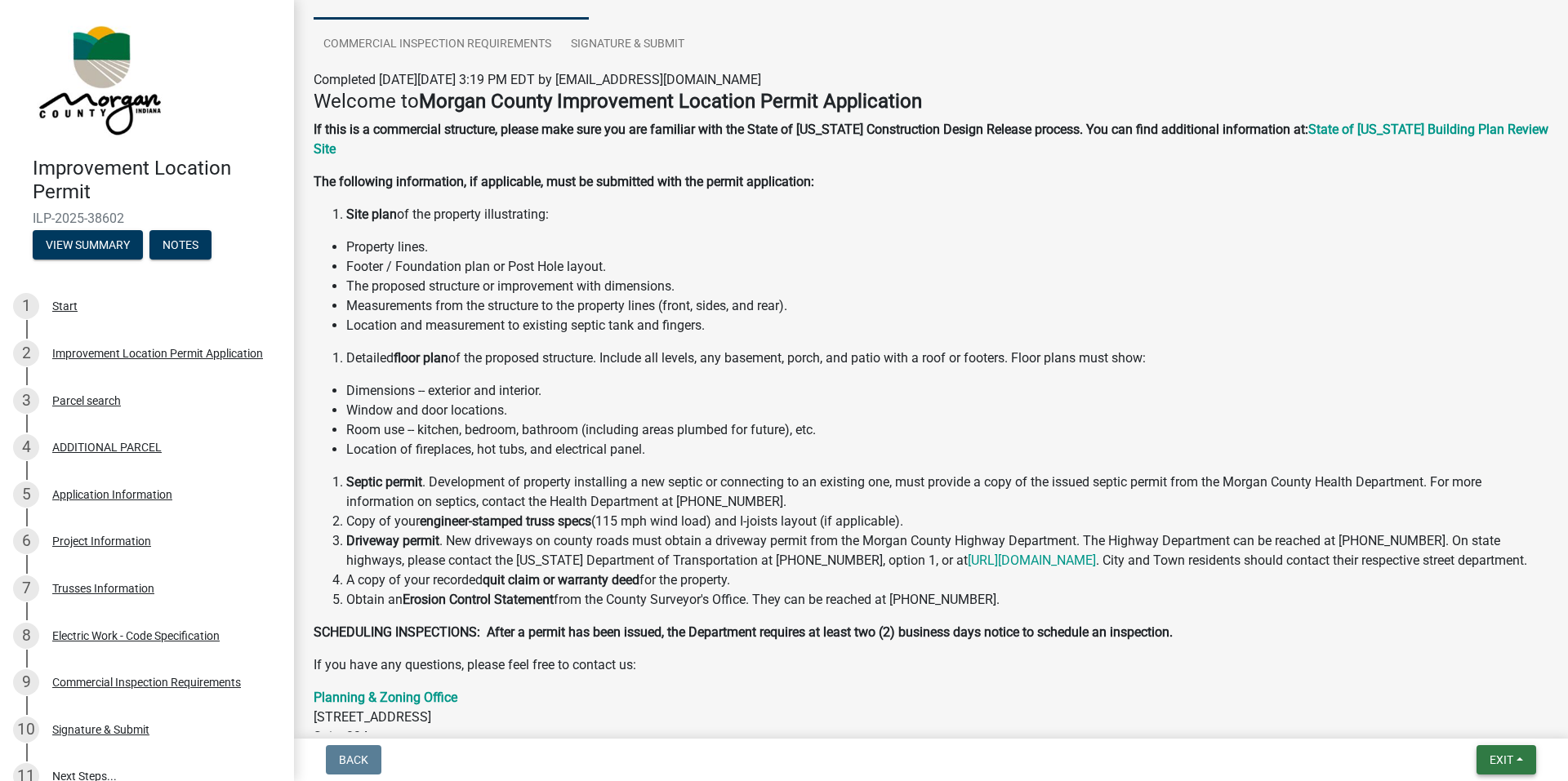
click at [1512, 772] on button "Exit" at bounding box center [1506, 760] width 60 height 30
click at [1470, 718] on button "Save & Exit" at bounding box center [1470, 717] width 130 height 39
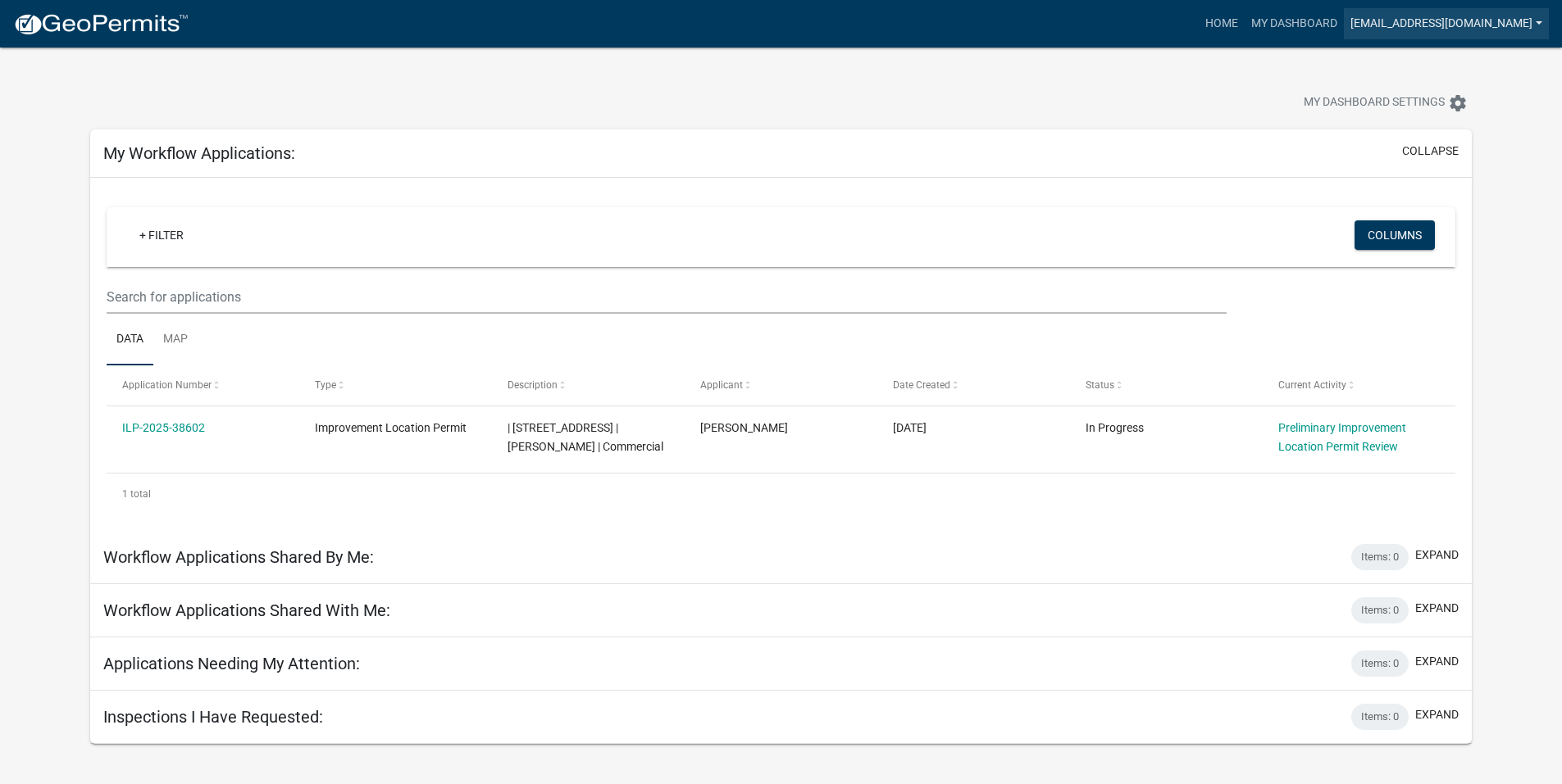
click at [1385, 24] on link "[EMAIL_ADDRESS][DOMAIN_NAME]" at bounding box center [1446, 23] width 205 height 31
click at [1453, 129] on link "Logout" at bounding box center [1483, 120] width 131 height 39
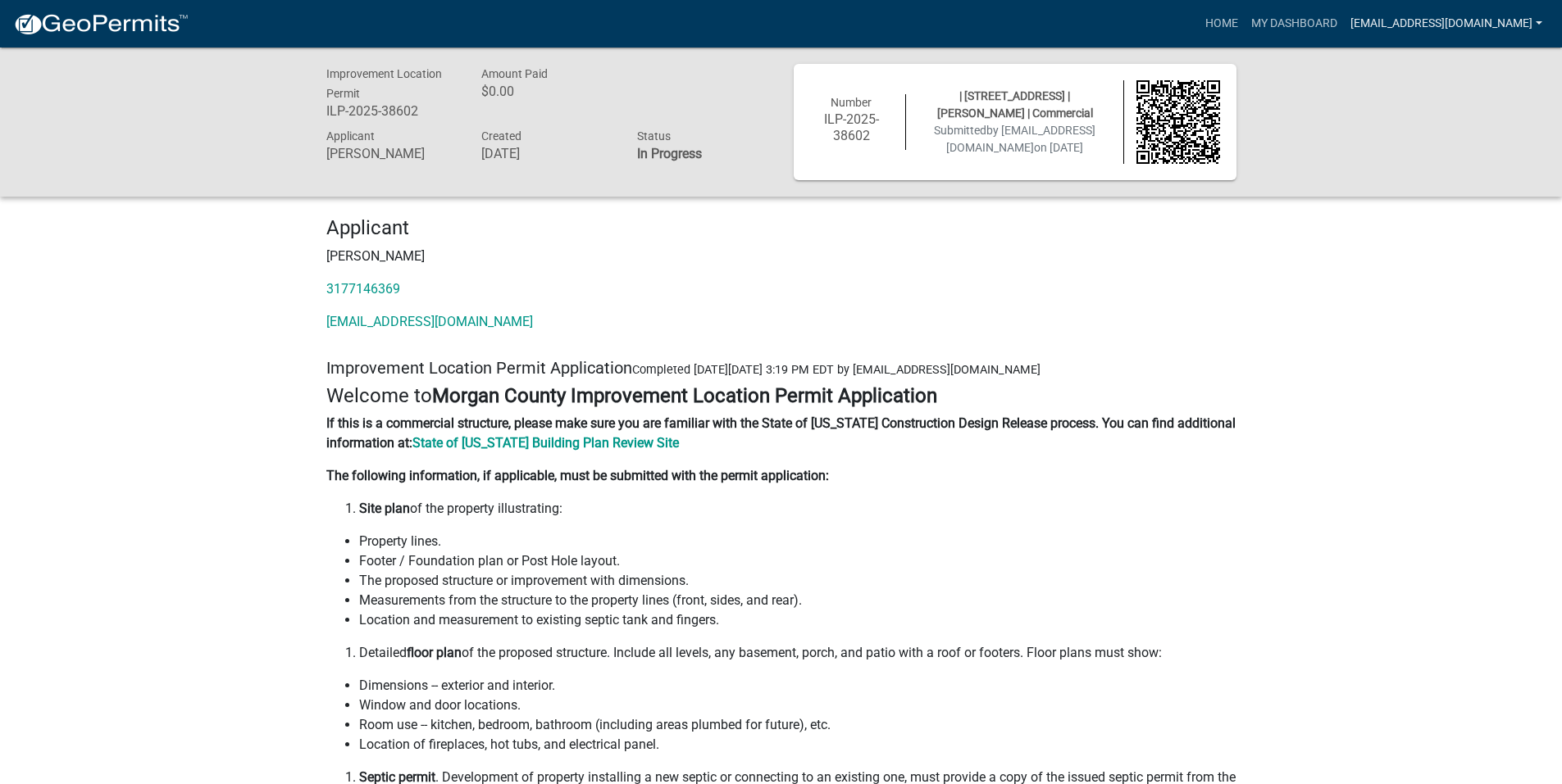
click at [1484, 30] on link "[EMAIL_ADDRESS][DOMAIN_NAME]" at bounding box center [1446, 23] width 205 height 31
click at [1458, 128] on link "Logout" at bounding box center [1483, 120] width 131 height 39
